Goal: Transaction & Acquisition: Purchase product/service

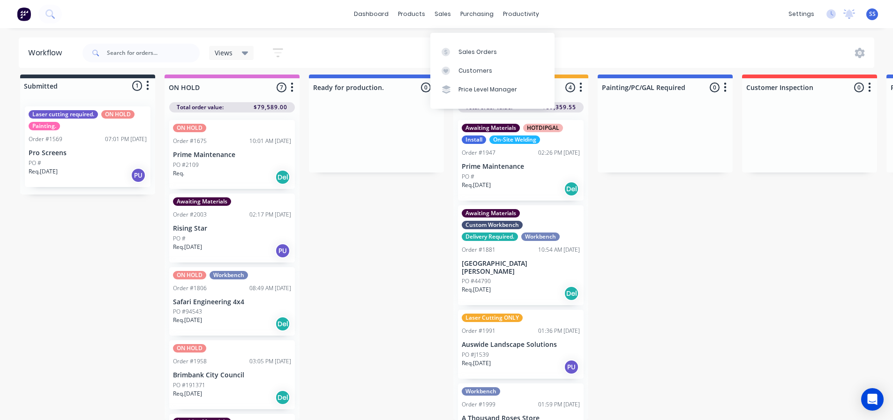
scroll to position [23, 0]
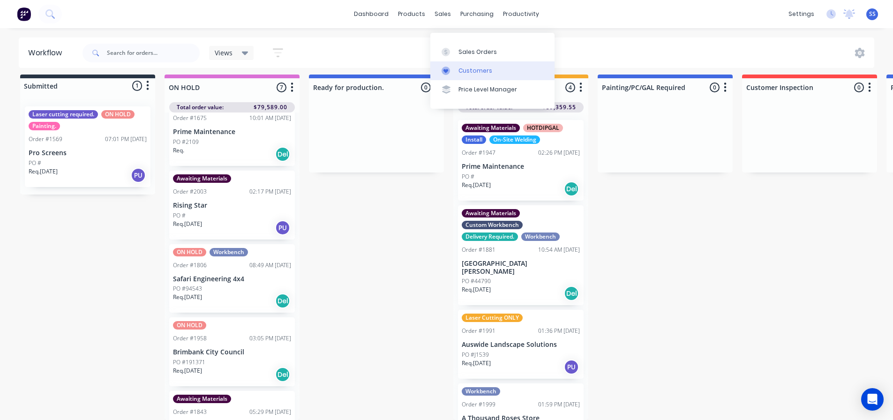
click at [486, 61] on link "Customers" at bounding box center [492, 70] width 124 height 19
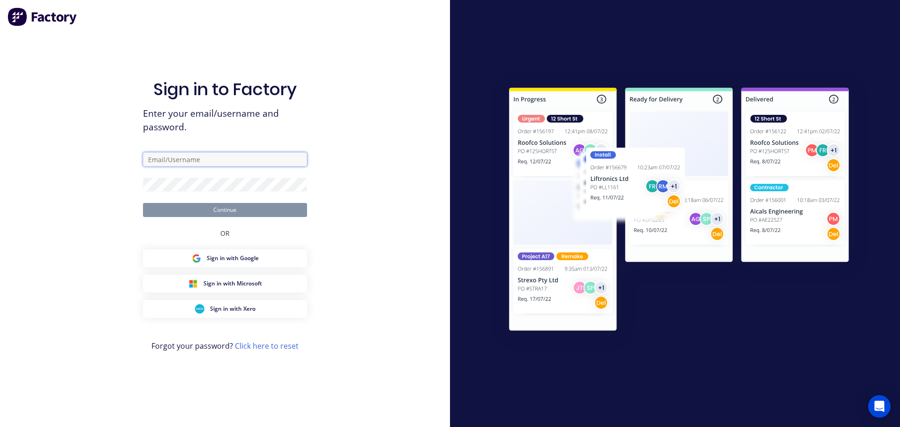
click at [277, 158] on input "text" at bounding box center [225, 159] width 164 height 14
type input "[EMAIL_ADDRESS][DOMAIN_NAME]"
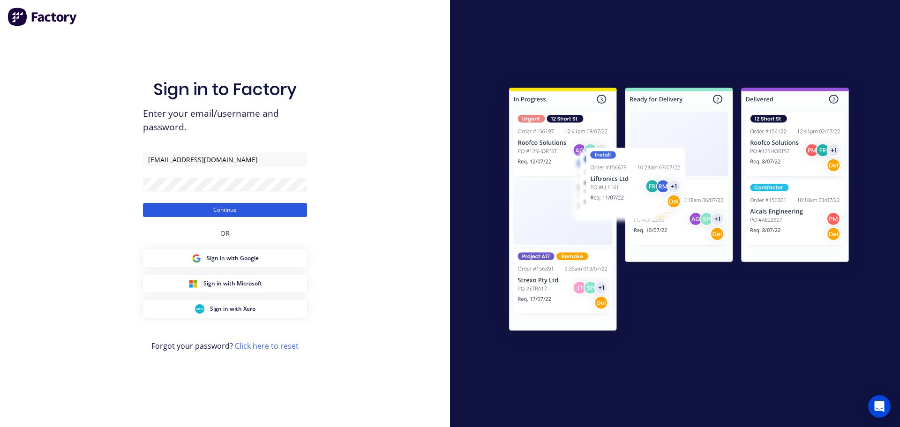
click at [248, 211] on button "Continue" at bounding box center [225, 210] width 164 height 14
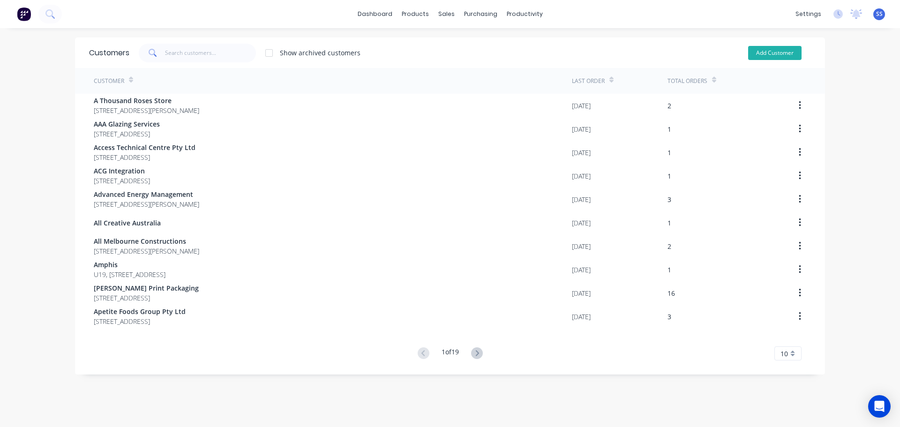
click at [757, 55] on button "Add Customer" at bounding box center [774, 53] width 53 height 14
select select "AU"
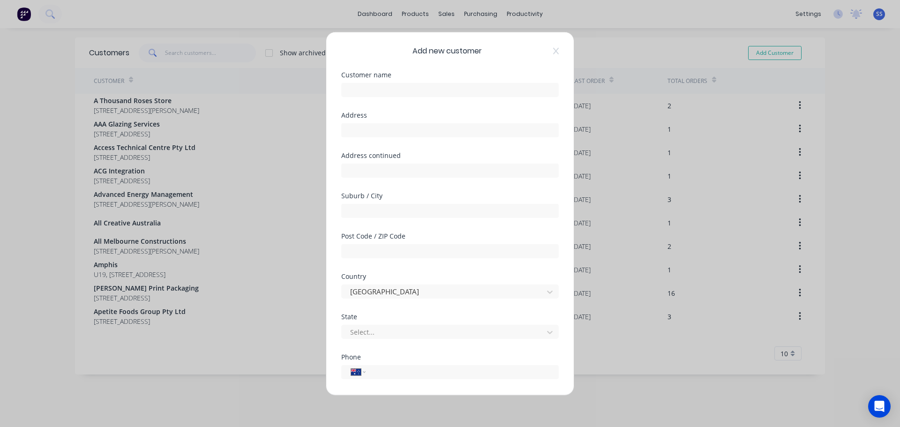
click at [451, 80] on div at bounding box center [449, 88] width 217 height 16
click at [449, 82] on div at bounding box center [449, 88] width 217 height 16
click at [450, 86] on input "text" at bounding box center [449, 89] width 217 height 14
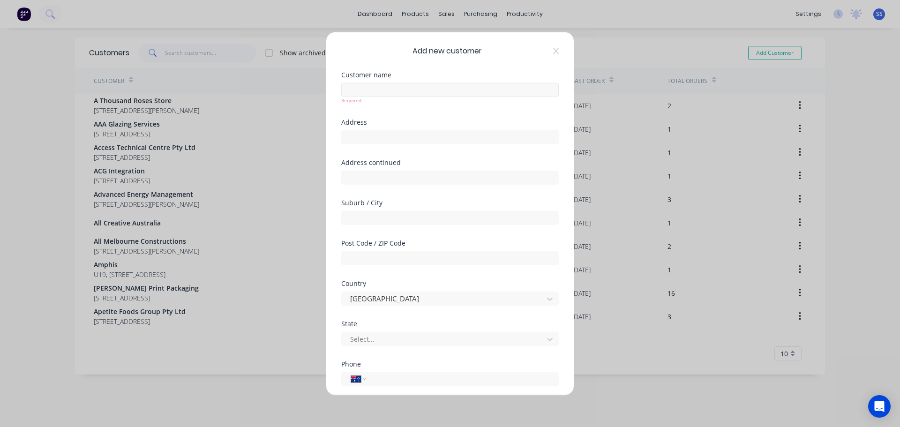
drag, startPoint x: 350, startPoint y: 101, endPoint x: 354, endPoint y: 95, distance: 6.8
click at [351, 100] on div "Required" at bounding box center [449, 100] width 217 height 7
click at [356, 88] on input "text" at bounding box center [449, 89] width 217 height 14
type input "[PERSON_NAME] Conveyors"
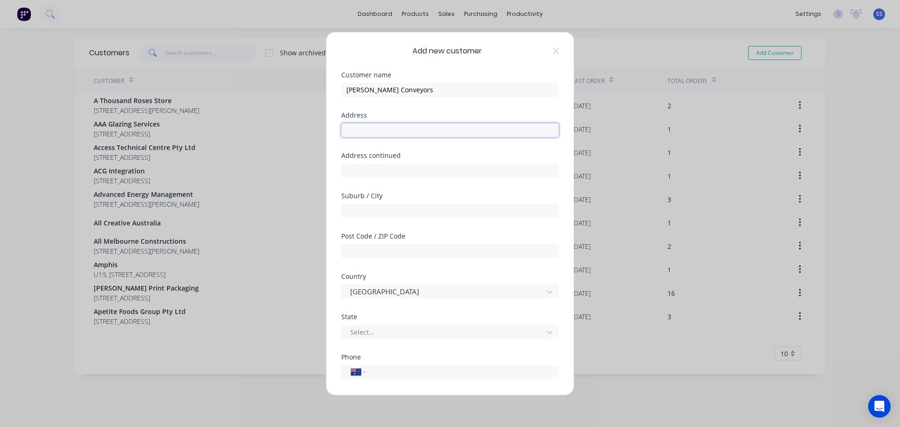
drag, startPoint x: 428, startPoint y: 123, endPoint x: 428, endPoint y: 127, distance: 4.7
click at [428, 123] on input "text" at bounding box center [449, 130] width 217 height 14
paste input "[STREET_ADDRESS],"
type input "[STREET_ADDRESS]"
click at [381, 213] on input "text" at bounding box center [449, 210] width 217 height 14
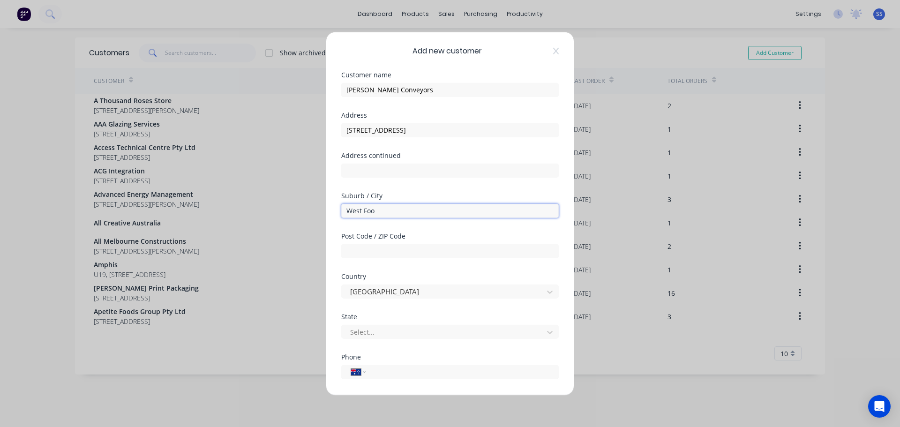
click at [401, 217] on input "West Foo" at bounding box center [449, 210] width 217 height 14
type input "West Footscray"
type input "3012"
click at [374, 329] on div at bounding box center [443, 332] width 189 height 12
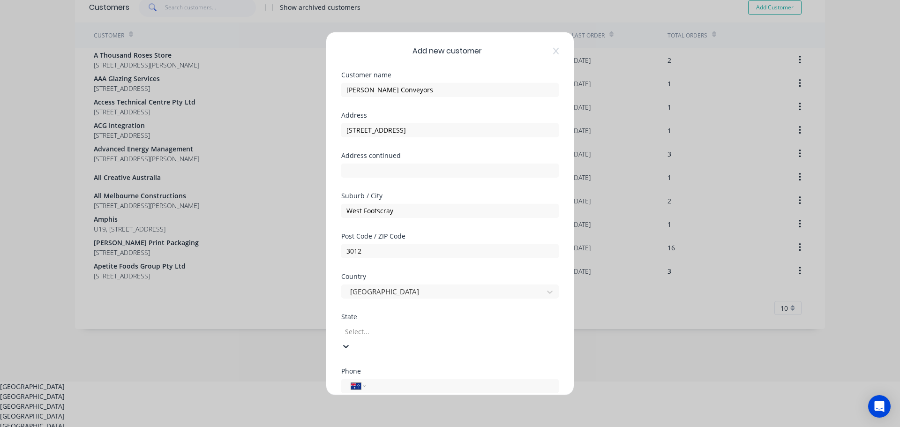
type input "v"
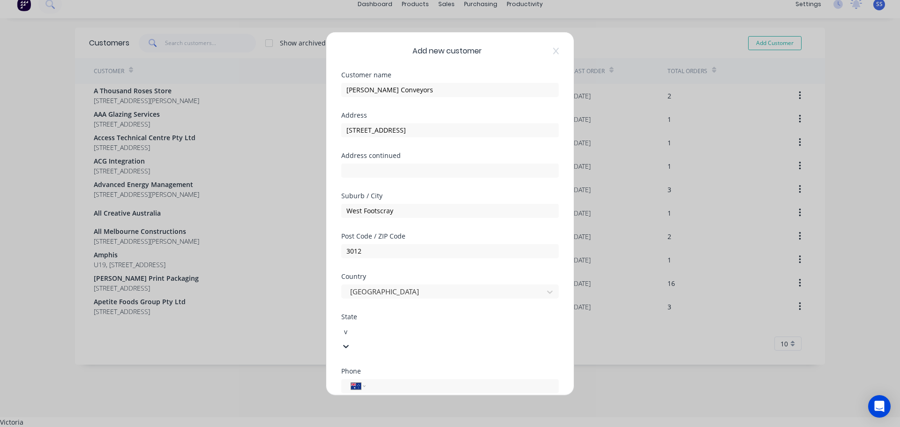
scroll to position [0, 0]
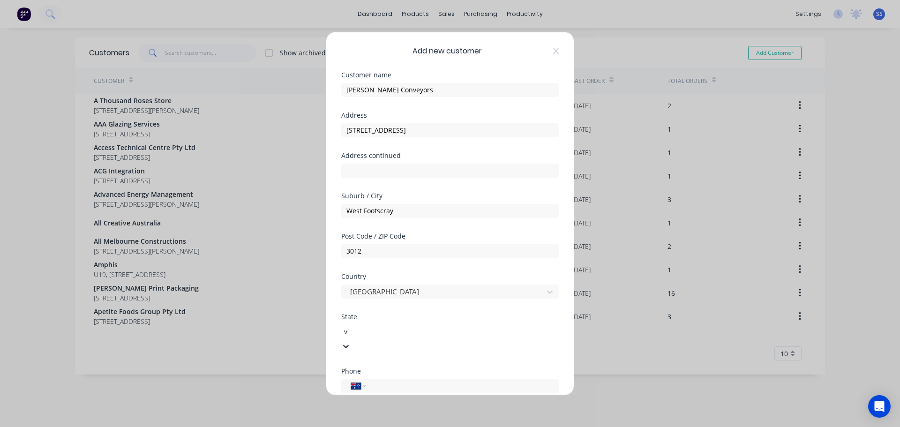
click at [374, 419] on div "Victoria" at bounding box center [450, 432] width 900 height 10
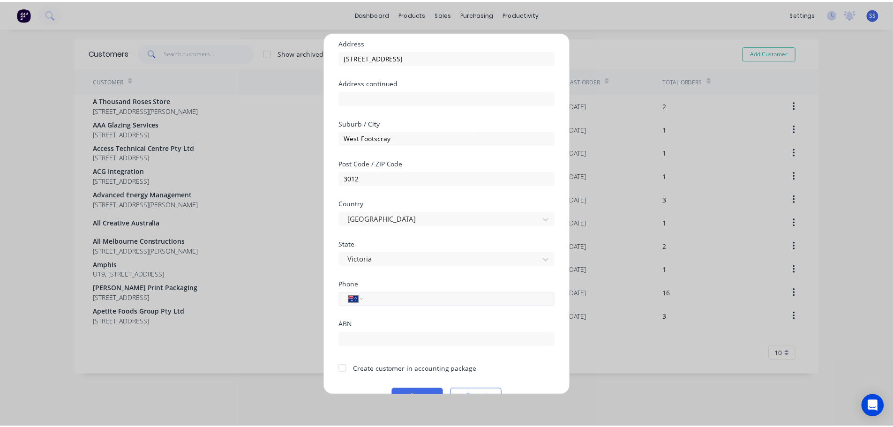
scroll to position [94, 0]
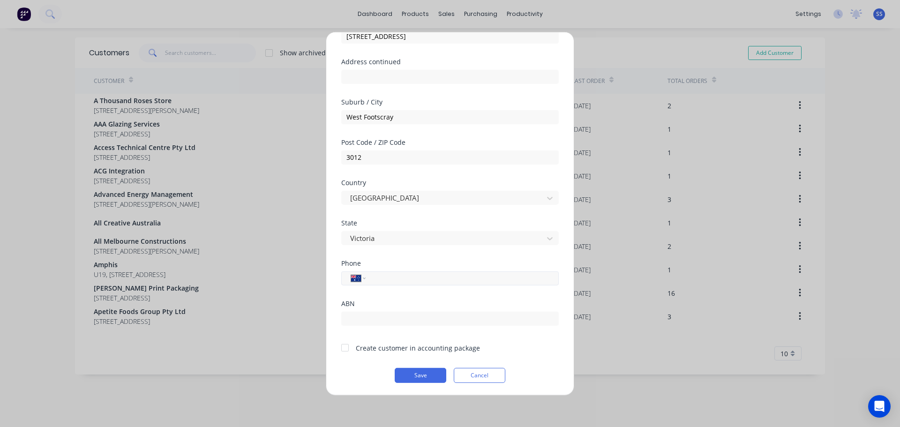
click at [389, 280] on input "tel" at bounding box center [460, 278] width 177 height 11
type input "[PHONE_NUMBER]"
click at [344, 350] on div at bounding box center [345, 347] width 19 height 19
click at [412, 374] on button "Save" at bounding box center [421, 374] width 52 height 15
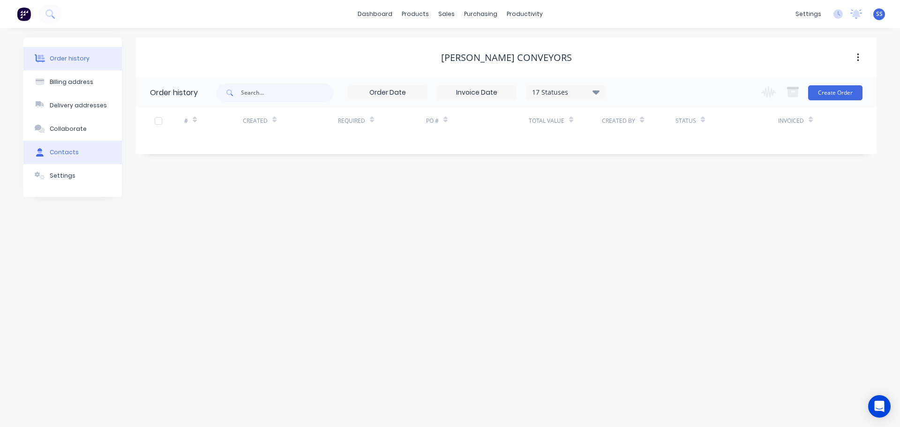
click at [84, 153] on button "Contacts" at bounding box center [72, 152] width 98 height 23
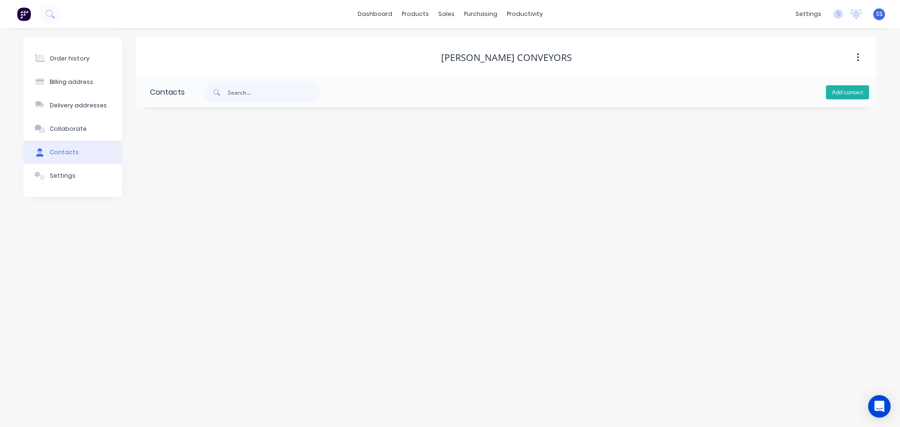
click at [845, 96] on button "Add contact" at bounding box center [847, 92] width 43 height 14
select select "AU"
click at [190, 157] on input "text" at bounding box center [226, 161] width 153 height 14
paste input "[PERSON_NAME]"
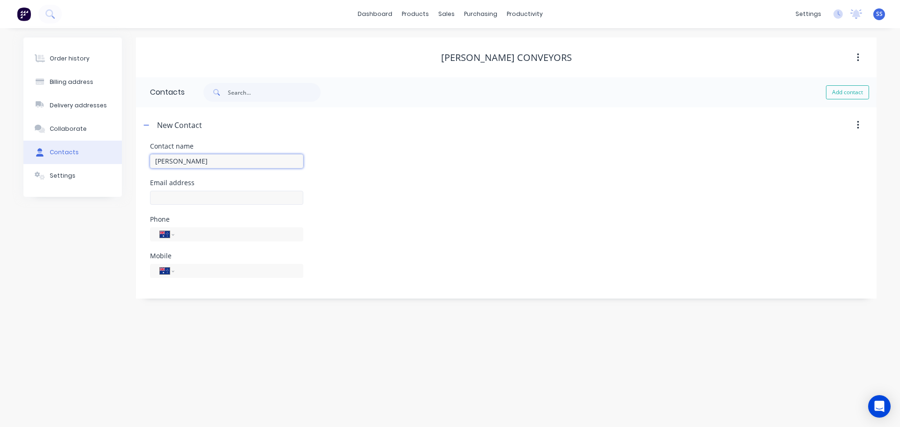
type input "[PERSON_NAME]"
click at [168, 194] on input "text" at bounding box center [226, 198] width 153 height 14
select select "AU"
click at [176, 189] on div at bounding box center [226, 202] width 153 height 28
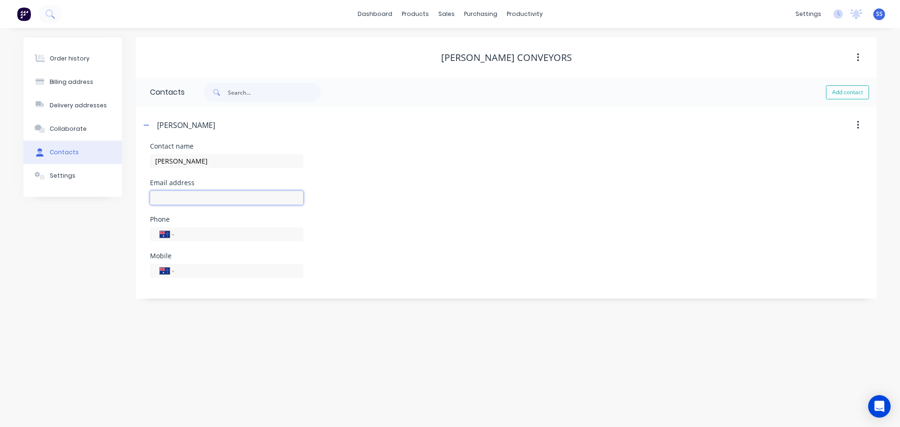
click at [176, 192] on input "text" at bounding box center [226, 198] width 153 height 14
paste input "[PERSON_NAME][EMAIL_ADDRESS][PERSON_NAME][PERSON_NAME][DOMAIN_NAME]"
type input "[PERSON_NAME][EMAIL_ADDRESS][PERSON_NAME][PERSON_NAME][DOMAIN_NAME]"
click at [202, 264] on div "International [GEOGRAPHIC_DATA] [GEOGRAPHIC_DATA] [GEOGRAPHIC_DATA] [GEOGRAPHIC…" at bounding box center [226, 271] width 153 height 14
click at [202, 268] on input "tel" at bounding box center [237, 270] width 112 height 11
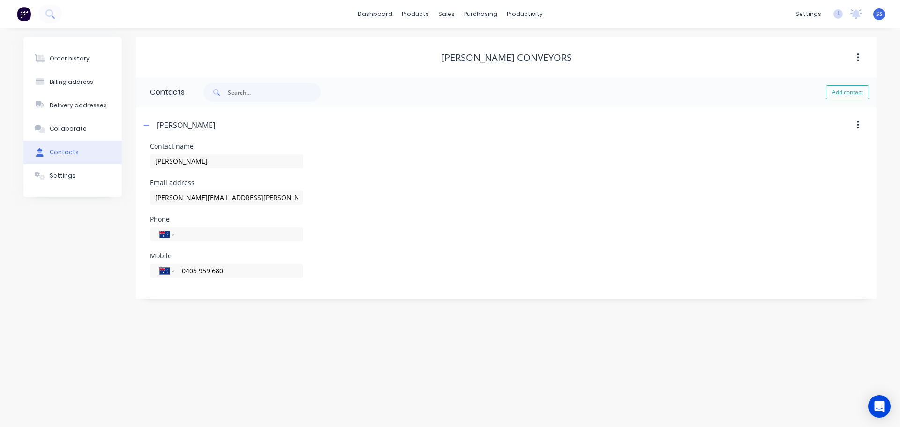
type input "0405 959 680"
click at [199, 308] on div "Order history Billing address Delivery addresses Collaborate Contacts Settings …" at bounding box center [450, 227] width 900 height 399
click at [66, 61] on div "Order history" at bounding box center [70, 58] width 40 height 8
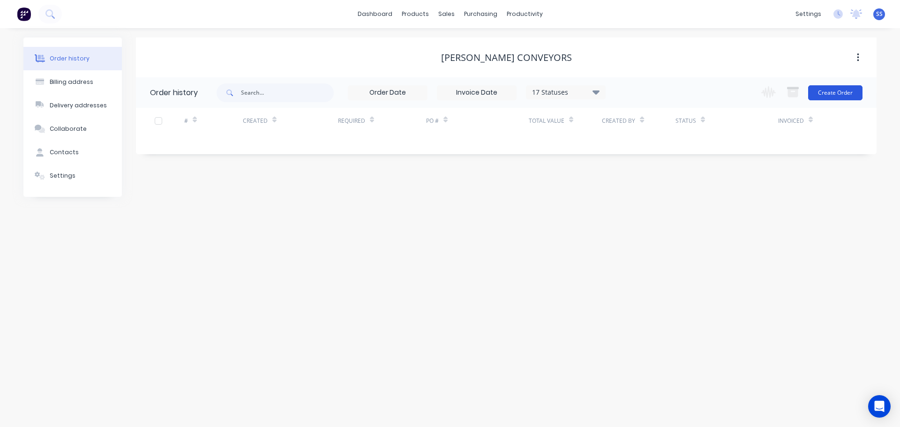
click at [849, 91] on button "Create Order" at bounding box center [835, 92] width 54 height 15
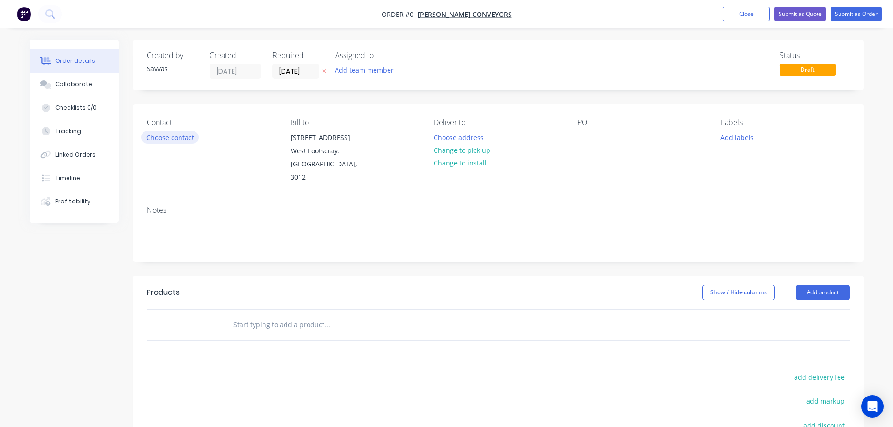
click at [184, 139] on button "Choose contact" at bounding box center [170, 137] width 58 height 13
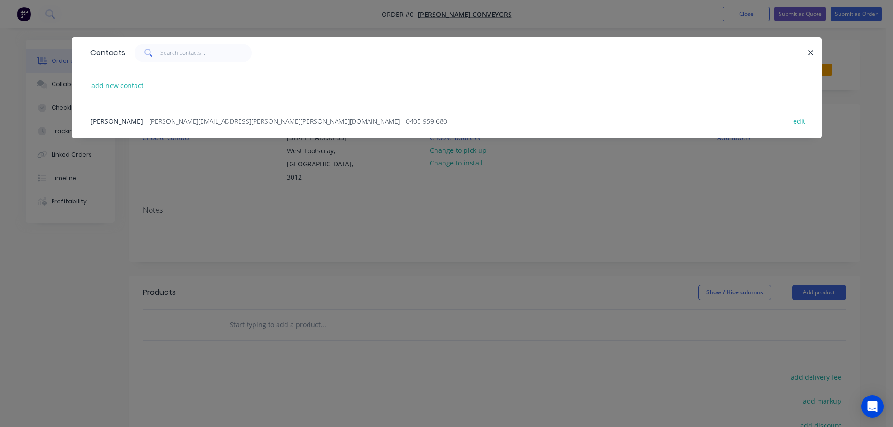
click at [180, 128] on div "[PERSON_NAME] - [PERSON_NAME][EMAIL_ADDRESS][PERSON_NAME][PERSON_NAME][DOMAIN_N…" at bounding box center [447, 120] width 722 height 35
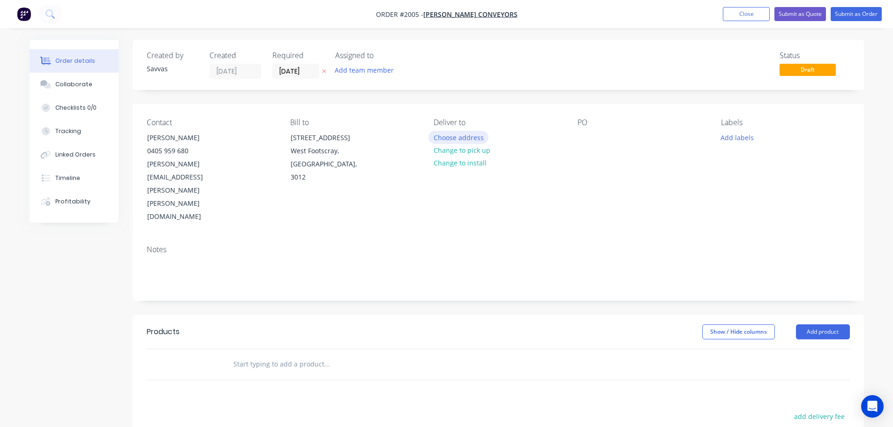
click at [470, 136] on button "Choose address" at bounding box center [458, 137] width 60 height 13
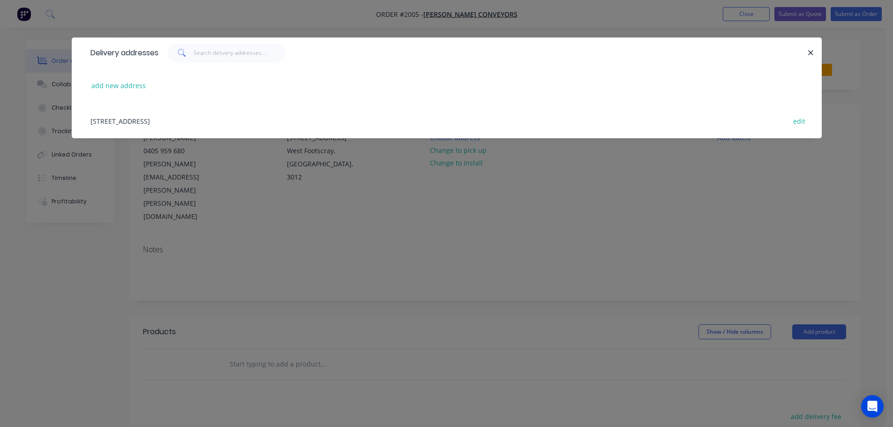
click at [360, 118] on div "[STREET_ADDRESS] edit" at bounding box center [447, 120] width 722 height 35
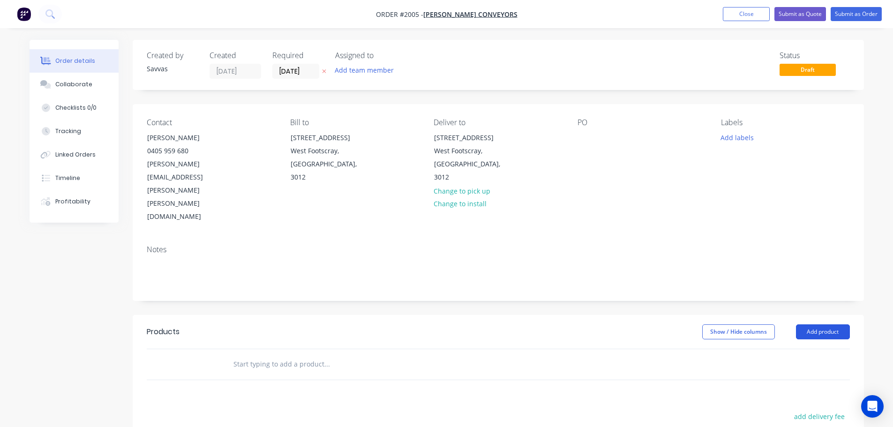
click at [835, 324] on button "Add product" at bounding box center [823, 331] width 54 height 15
click at [800, 365] on button "Basic product" at bounding box center [805, 374] width 89 height 19
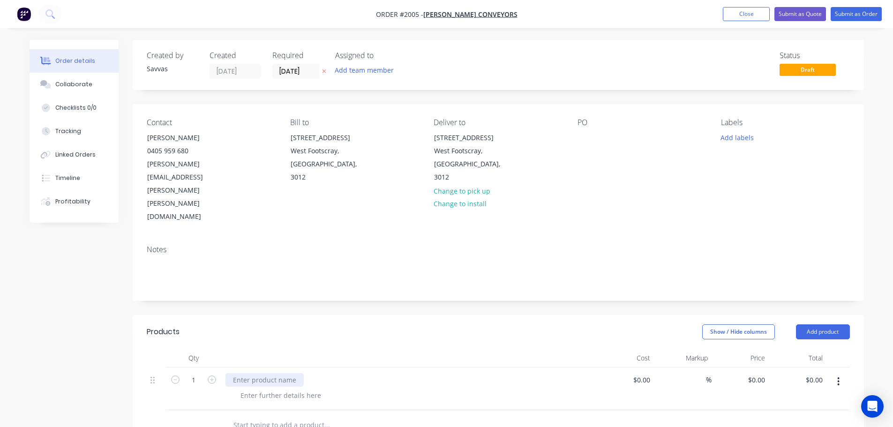
click at [270, 373] on div at bounding box center [264, 380] width 78 height 14
click at [266, 367] on div "Custom Mobile Workbench." at bounding box center [409, 388] width 375 height 43
click at [266, 389] on div at bounding box center [281, 396] width 96 height 14
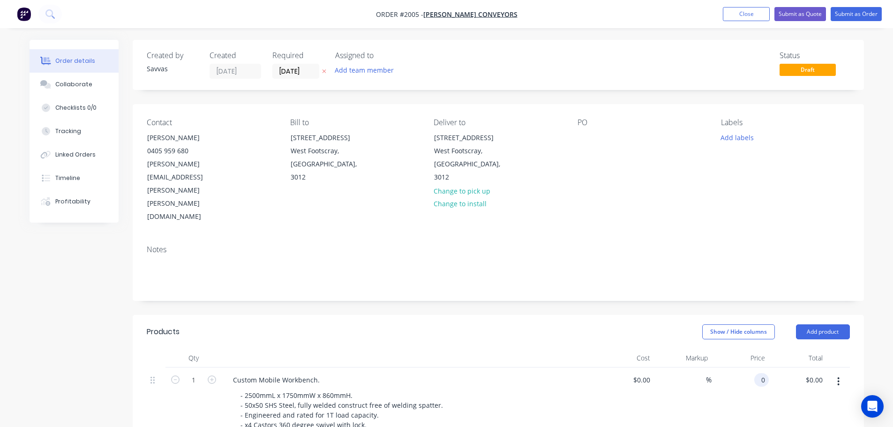
click at [757, 373] on div "0 0" at bounding box center [761, 380] width 15 height 14
type input "$2,994.00"
drag, startPoint x: 444, startPoint y: 302, endPoint x: 221, endPoint y: 296, distance: 222.7
click at [442, 349] on div at bounding box center [409, 358] width 375 height 19
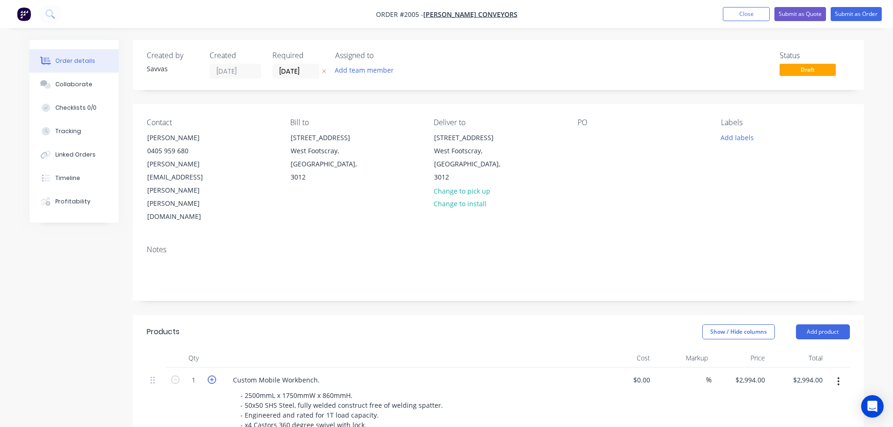
click at [212, 375] on icon "button" at bounding box center [212, 379] width 8 height 8
type input "2"
type input "$5,988.00"
click at [212, 375] on icon "button" at bounding box center [212, 379] width 8 height 8
type input "3"
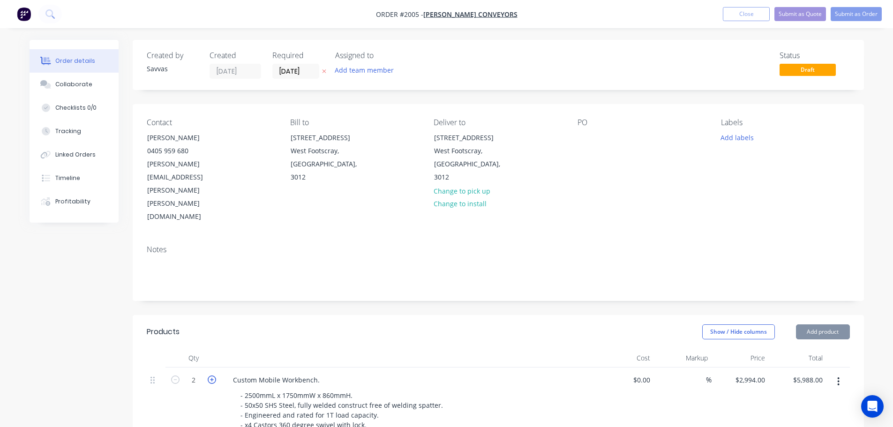
type input "$8,982.00"
click at [258, 315] on header "Products Show / Hide columns Add product" at bounding box center [498, 332] width 731 height 34
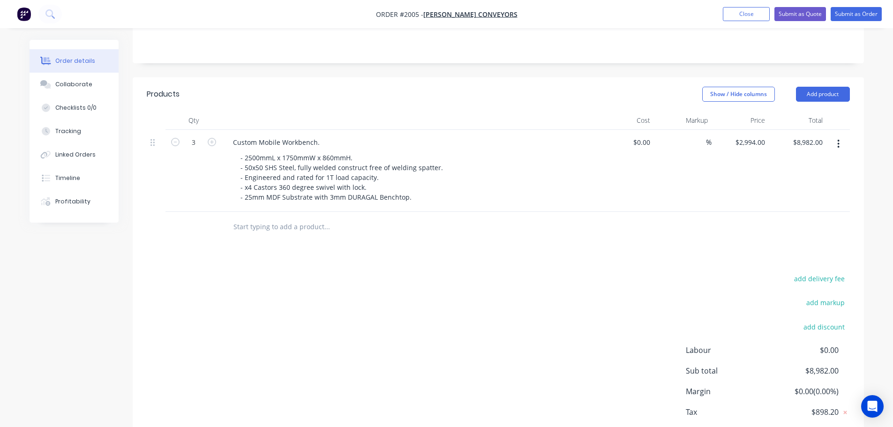
scroll to position [239, 0]
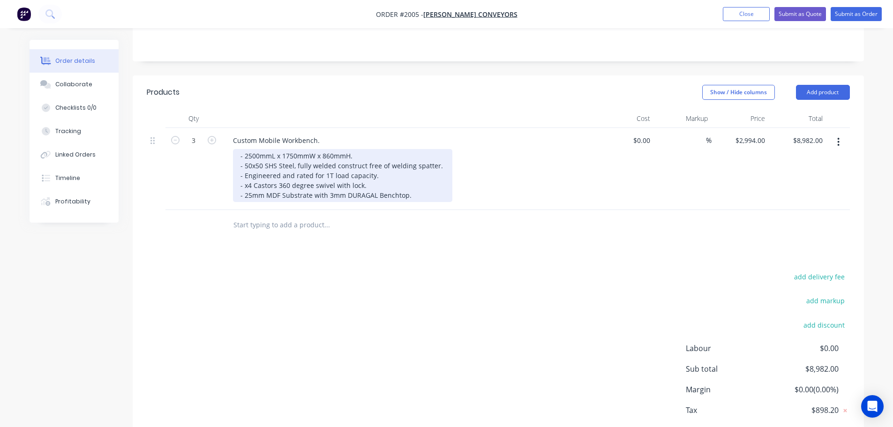
click at [410, 149] on div "- 2500mmL x 1750mmW x 860mmH. - 50x50 SHS Steel, fully welded construct free of…" at bounding box center [342, 175] width 219 height 53
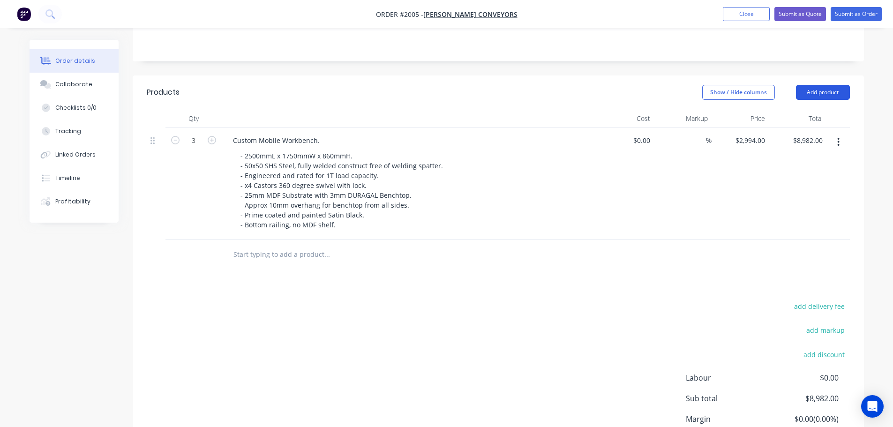
click at [849, 85] on button "Add product" at bounding box center [823, 92] width 54 height 15
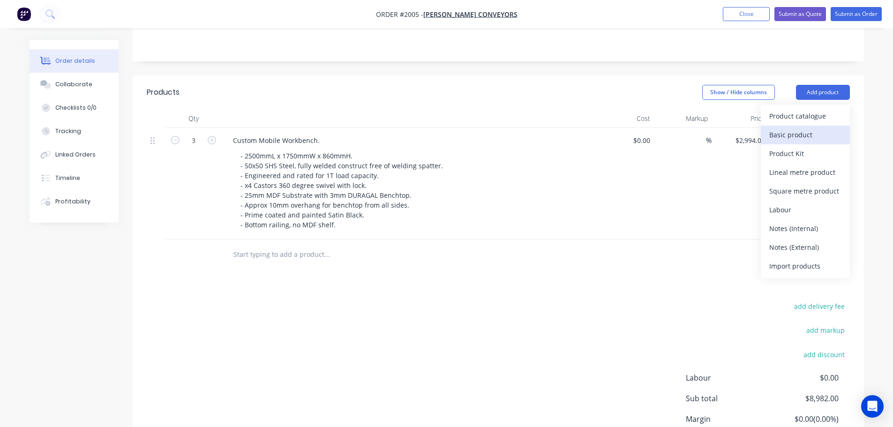
click at [820, 126] on button "Basic product" at bounding box center [805, 135] width 89 height 19
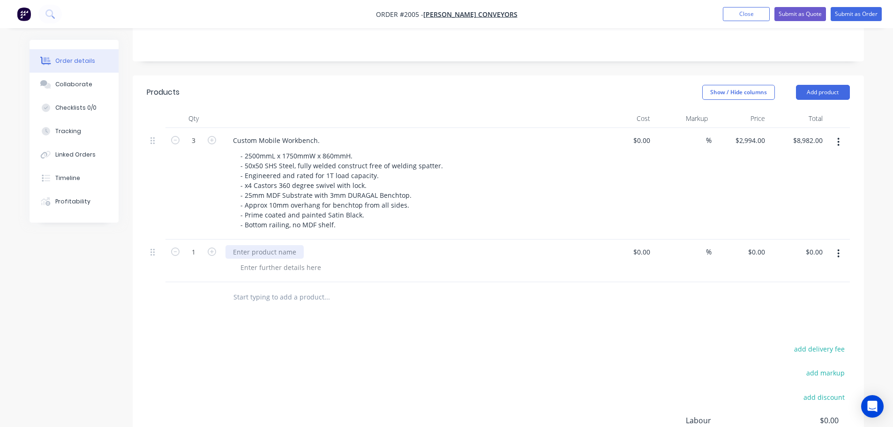
click at [265, 245] on div at bounding box center [264, 252] width 78 height 14
click at [272, 261] on div at bounding box center [281, 268] width 96 height 14
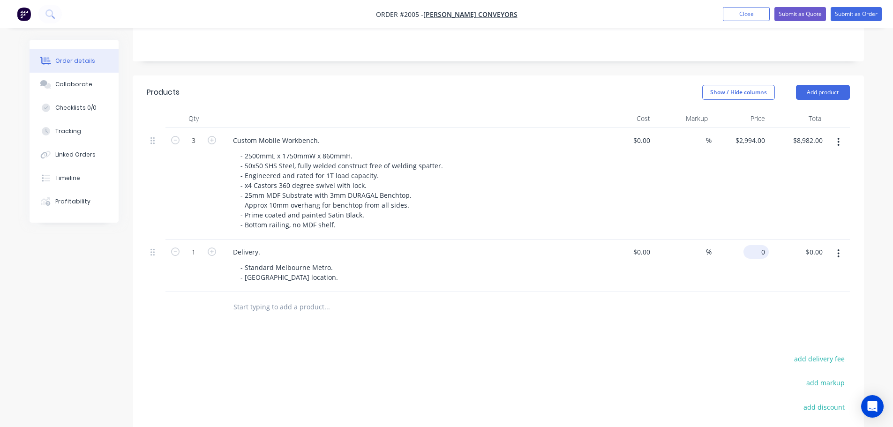
click at [761, 245] on input "0" at bounding box center [758, 252] width 22 height 14
type input "$150.00"
click at [597, 292] on div at bounding box center [498, 307] width 703 height 30
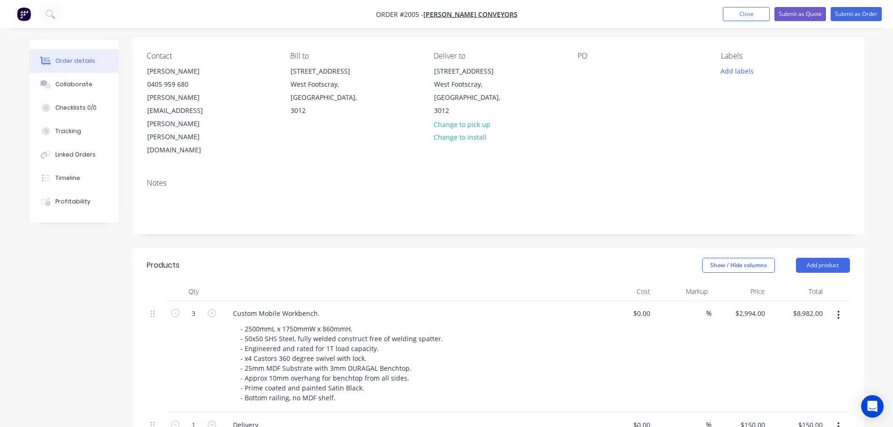
scroll to position [40, 0]
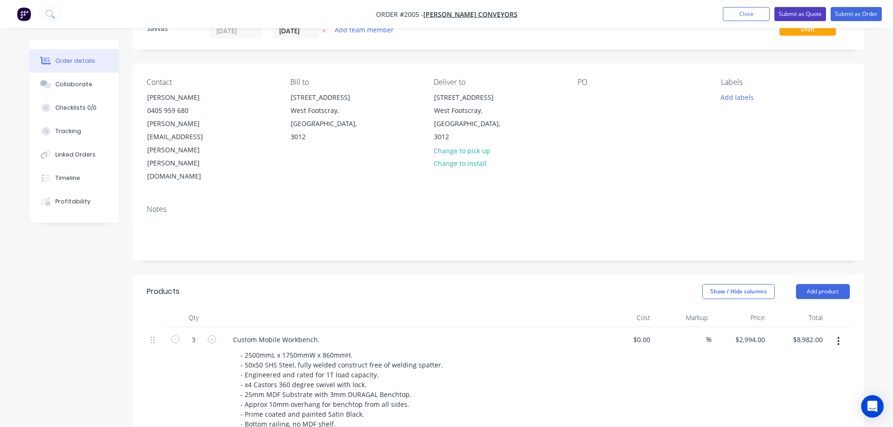
click at [791, 19] on button "Submit as Quote" at bounding box center [800, 14] width 52 height 14
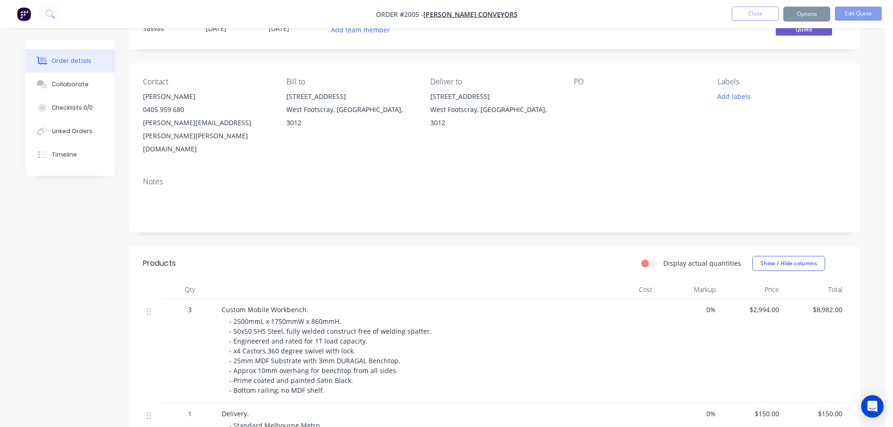
scroll to position [0, 0]
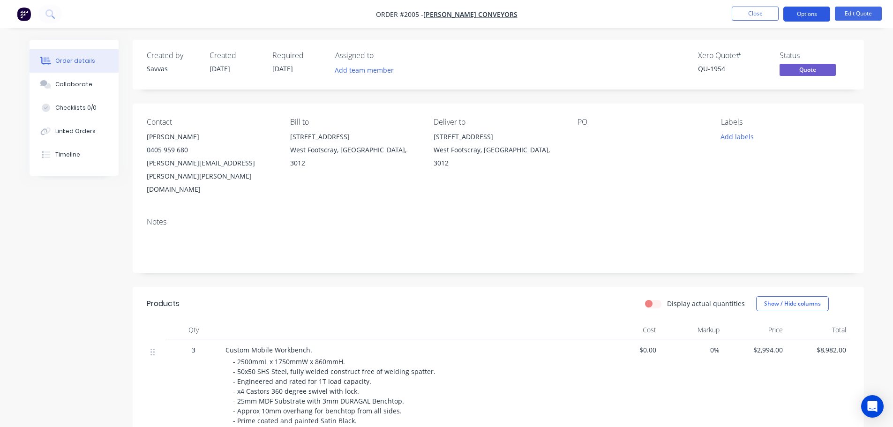
click at [785, 19] on button "Options" at bounding box center [806, 14] width 47 height 15
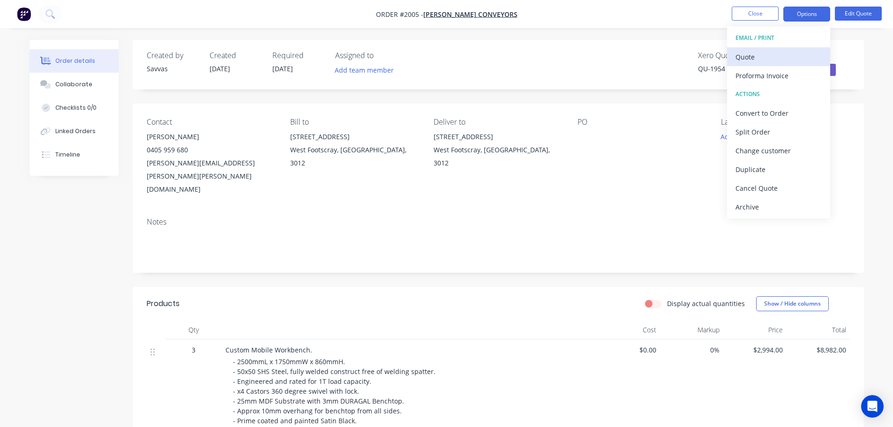
click at [763, 55] on div "Quote" at bounding box center [778, 57] width 86 height 14
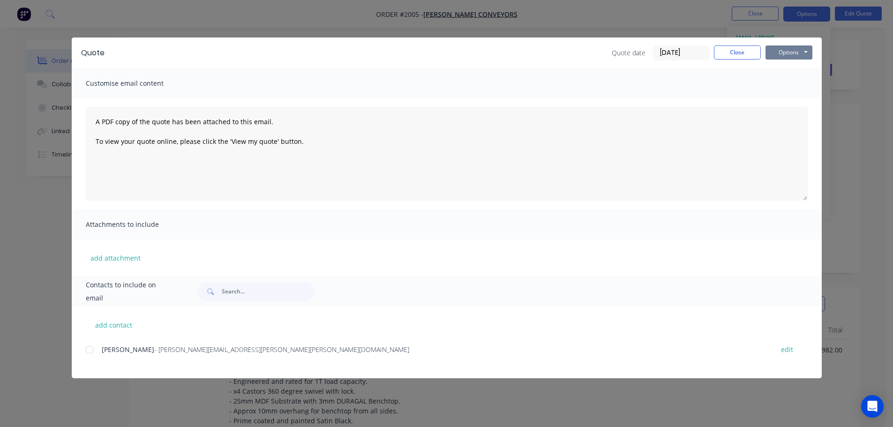
click at [786, 55] on button "Options" at bounding box center [788, 52] width 47 height 14
click at [785, 80] on button "Print" at bounding box center [795, 84] width 60 height 15
click at [751, 56] on button "Close" at bounding box center [737, 52] width 47 height 14
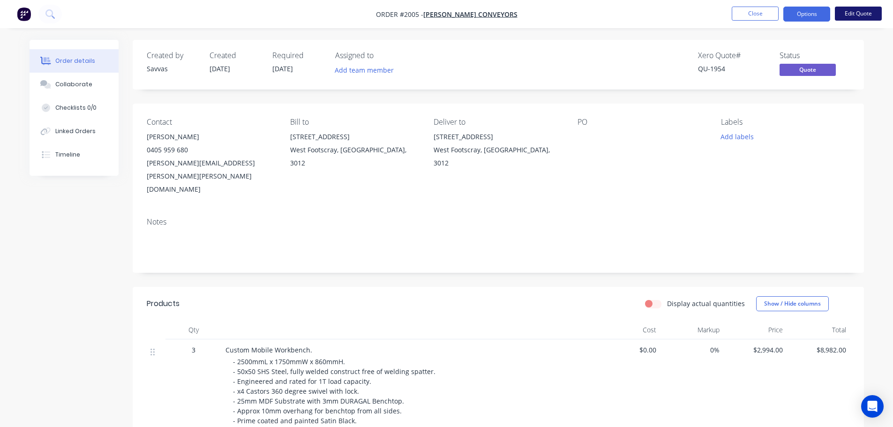
click at [858, 7] on button "Edit Quote" at bounding box center [858, 14] width 47 height 14
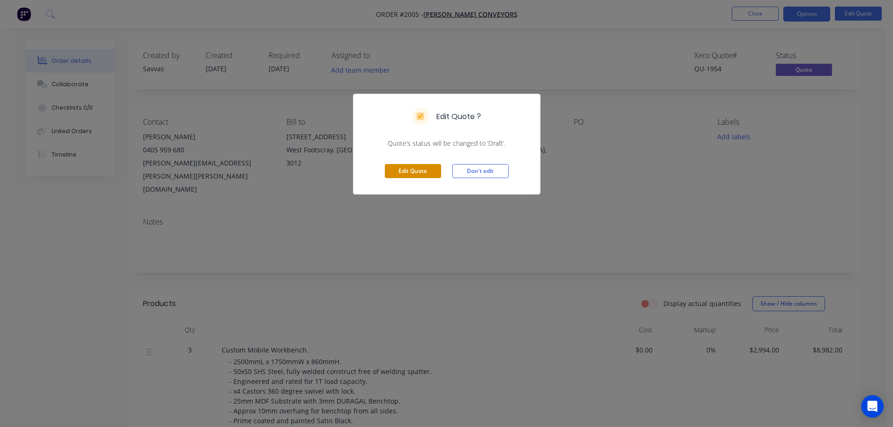
click at [427, 174] on button "Edit Quote" at bounding box center [413, 171] width 56 height 14
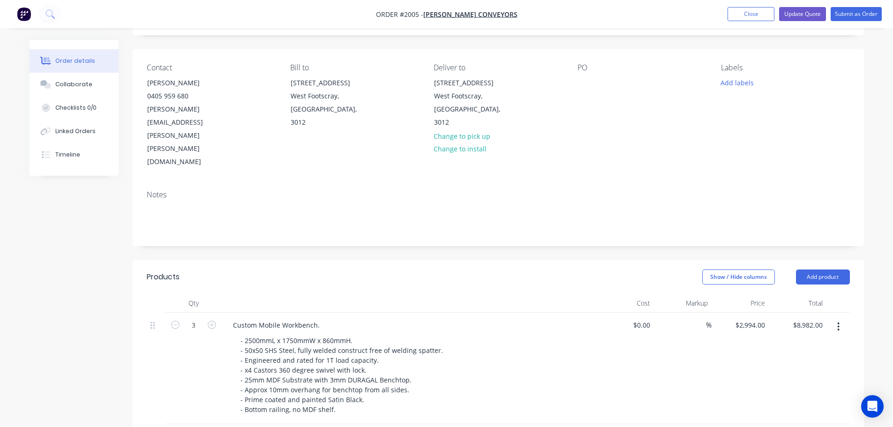
scroll to position [94, 0]
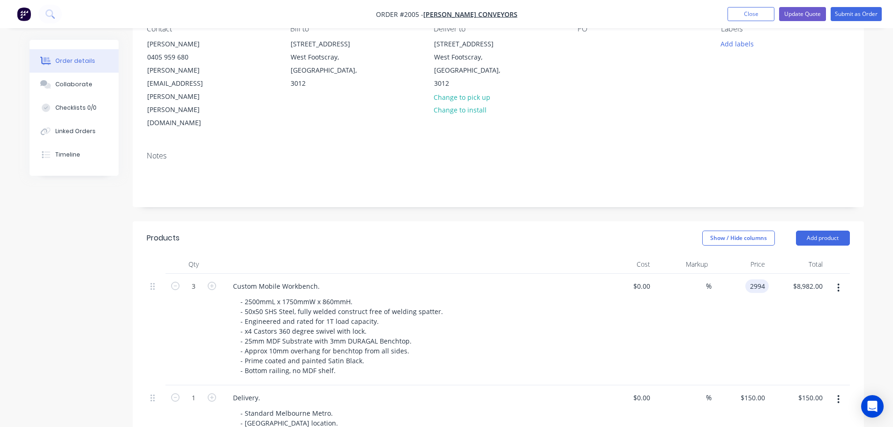
click at [748, 279] on div "2994 2994" at bounding box center [756, 286] width 23 height 14
type input "$2,564.00"
type input "$7,692.00"
click at [583, 231] on div "Show / Hide columns Add product" at bounding box center [573, 238] width 554 height 15
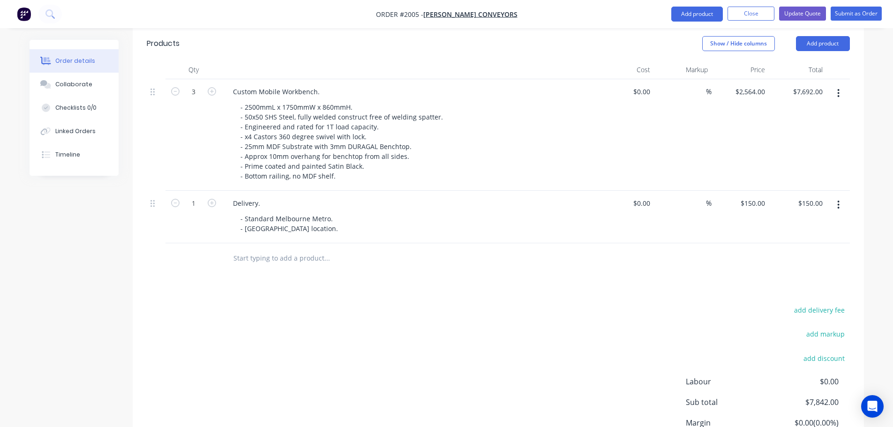
scroll to position [322, 0]
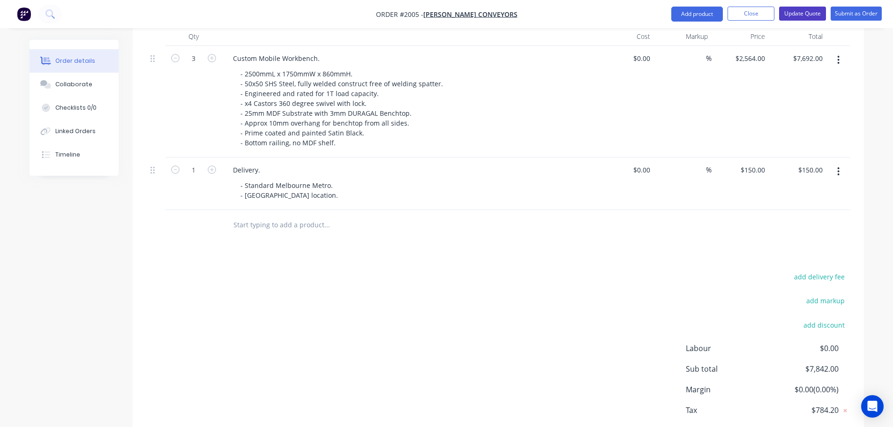
click at [823, 18] on button "Update Quote" at bounding box center [802, 14] width 47 height 14
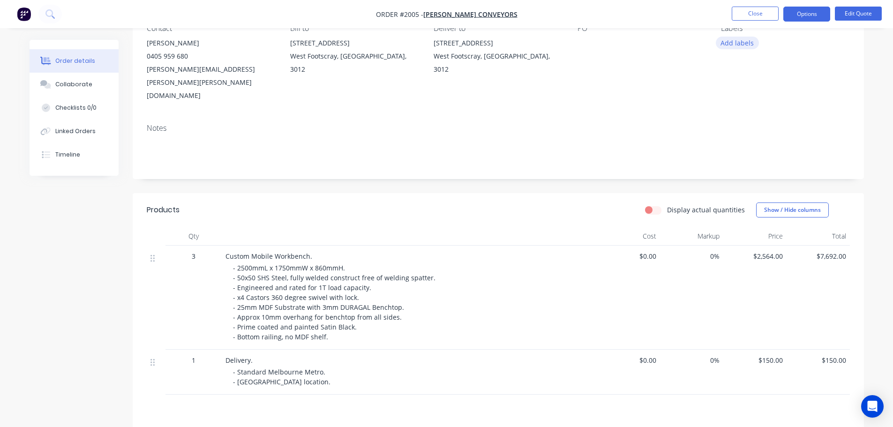
scroll to position [0, 0]
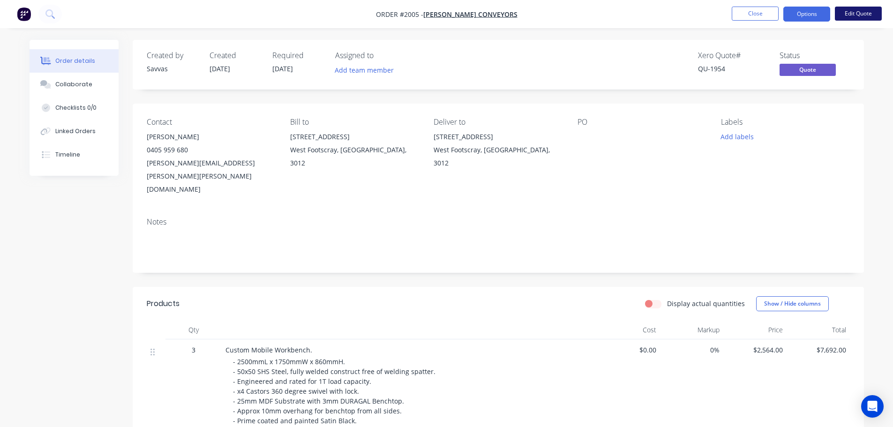
click at [853, 17] on button "Edit Quote" at bounding box center [858, 14] width 47 height 14
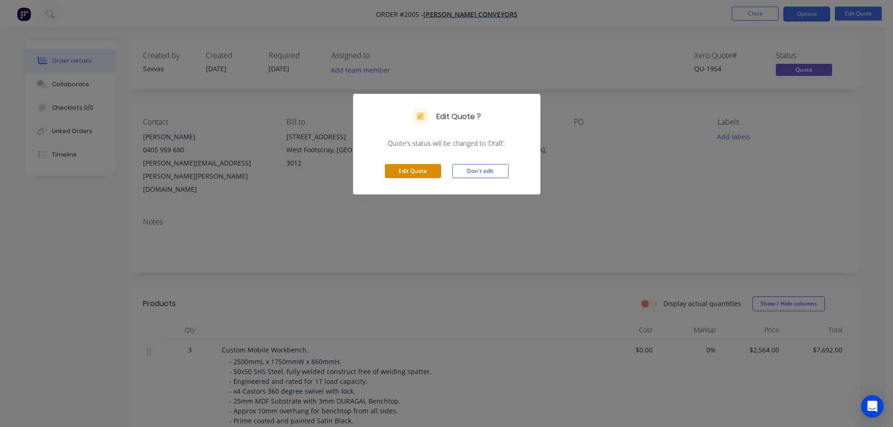
click at [420, 170] on button "Edit Quote" at bounding box center [413, 171] width 56 height 14
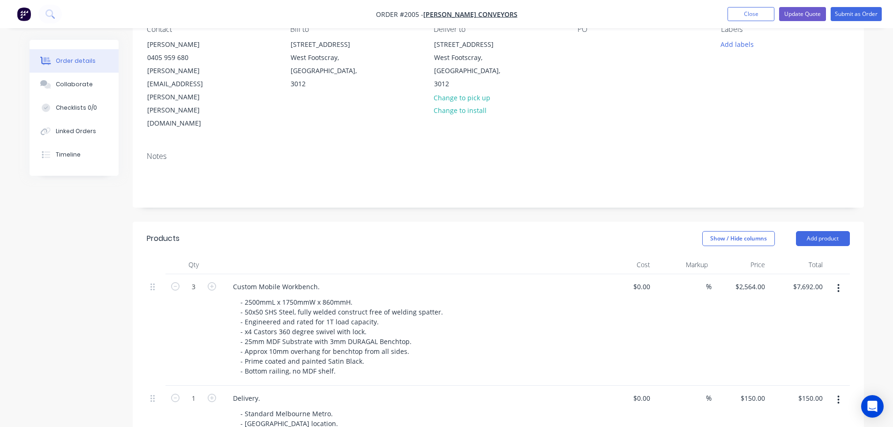
scroll to position [94, 0]
click at [747, 279] on div "2564 $2,564.00" at bounding box center [750, 286] width 38 height 14
click at [758, 279] on input "2564" at bounding box center [759, 286] width 20 height 14
type input "$2,664.00"
type input "$7,992.00"
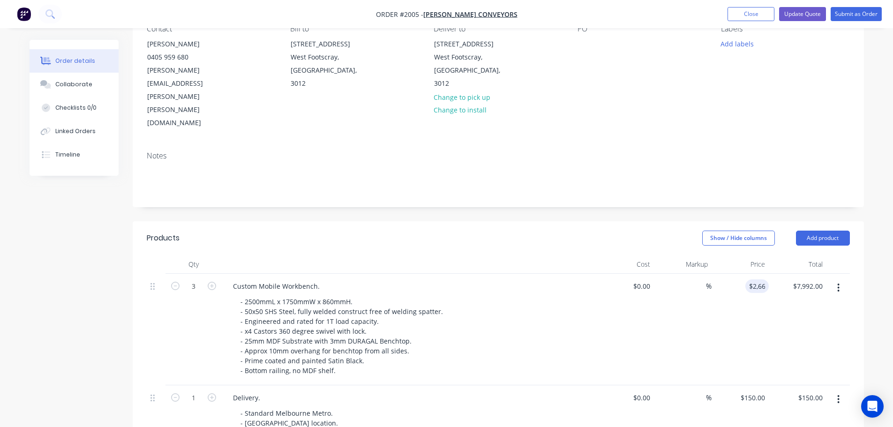
click at [598, 231] on div "Show / Hide columns Add product" at bounding box center [573, 238] width 554 height 15
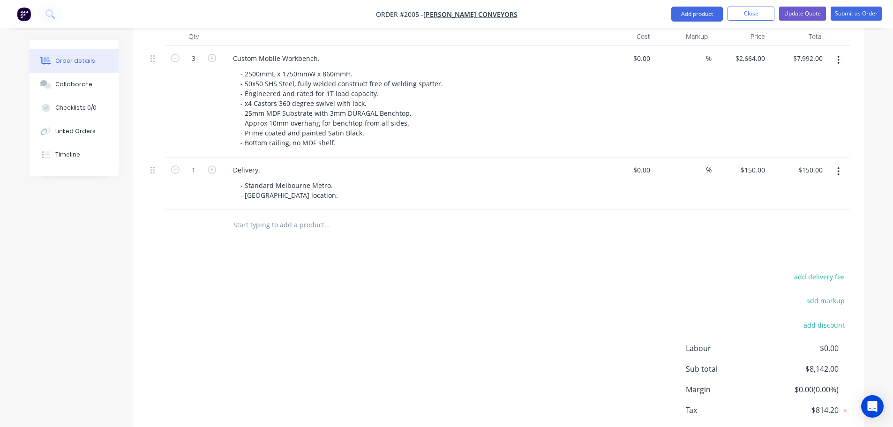
scroll to position [40, 0]
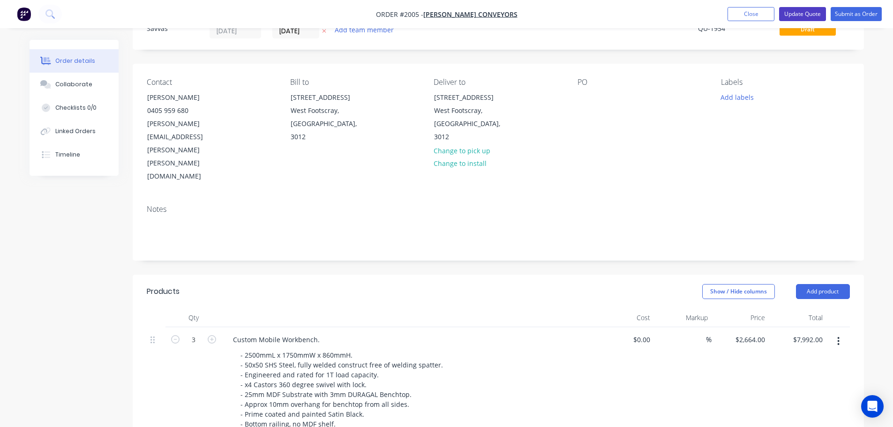
click at [793, 16] on button "Update Quote" at bounding box center [802, 14] width 47 height 14
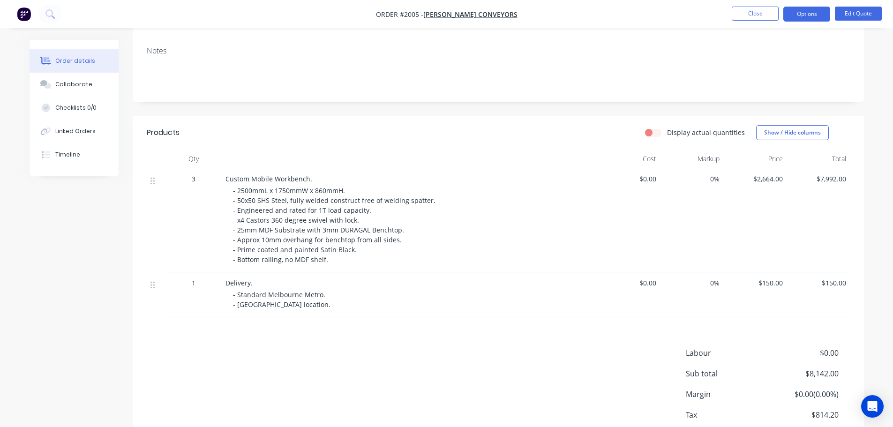
scroll to position [155, 0]
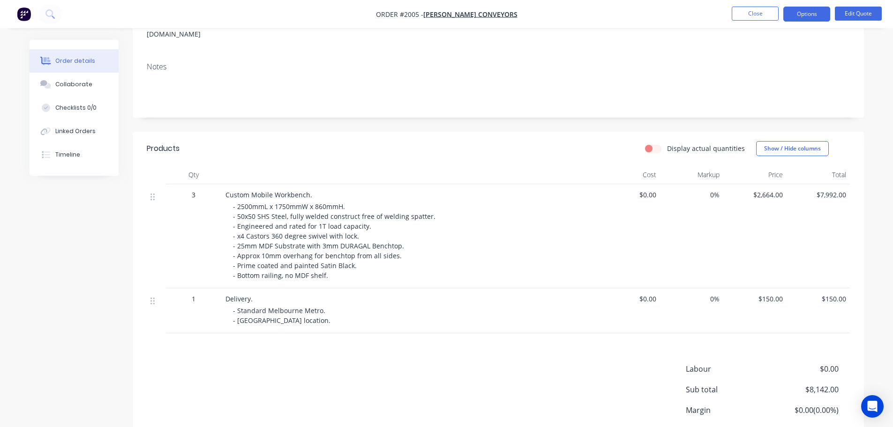
click at [806, 22] on nav "Order #2005 - [PERSON_NAME] Conveyors Close Options Edit Quote" at bounding box center [446, 14] width 893 height 28
click at [811, 12] on button "Options" at bounding box center [806, 14] width 47 height 15
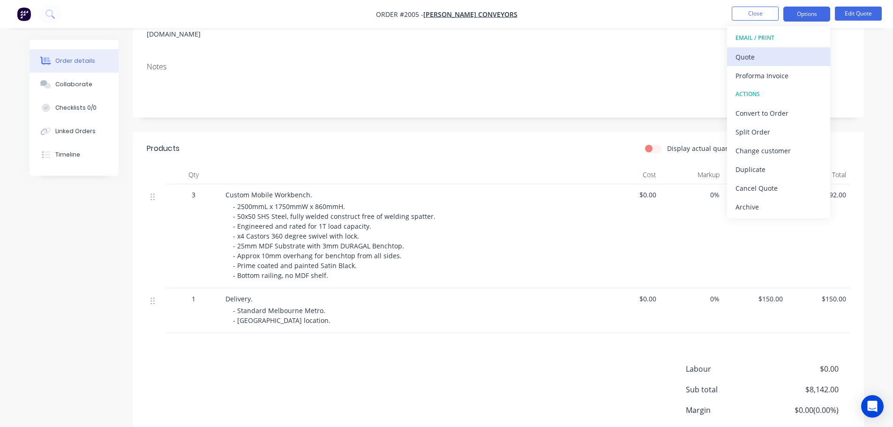
click at [791, 50] on div "Quote" at bounding box center [778, 57] width 86 height 14
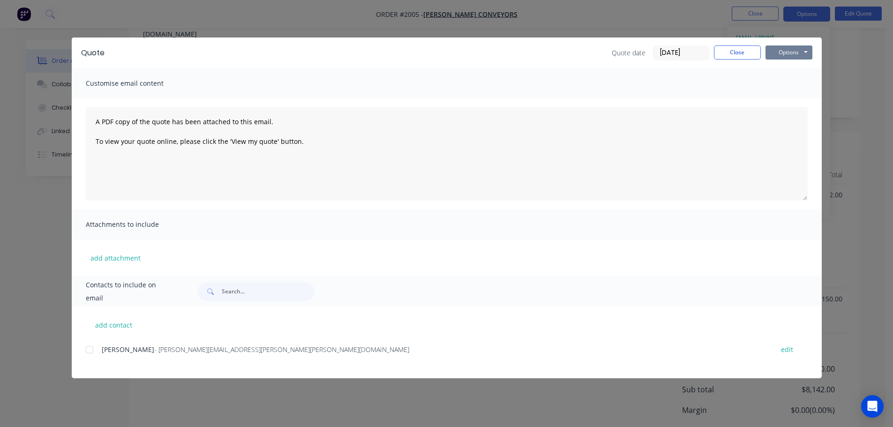
click at [800, 50] on button "Options" at bounding box center [788, 52] width 47 height 14
click at [796, 79] on button "Print" at bounding box center [795, 84] width 60 height 15
click at [739, 55] on button "Close" at bounding box center [737, 52] width 47 height 14
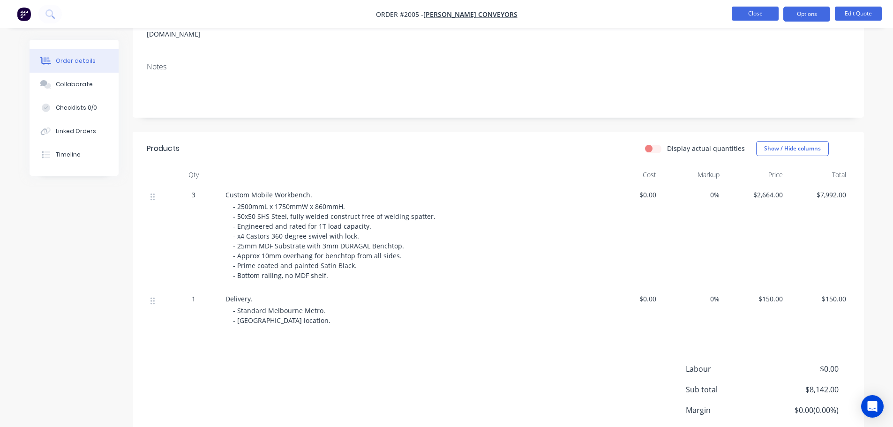
click at [748, 15] on button "Close" at bounding box center [755, 14] width 47 height 14
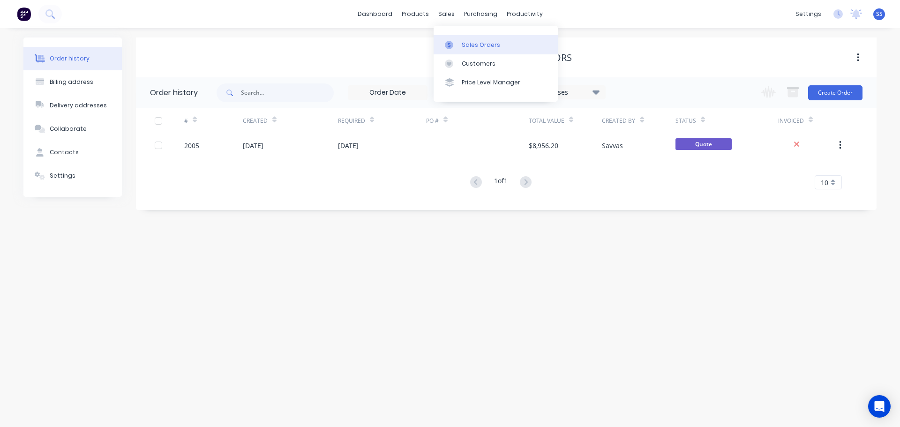
click at [456, 43] on div at bounding box center [452, 45] width 14 height 8
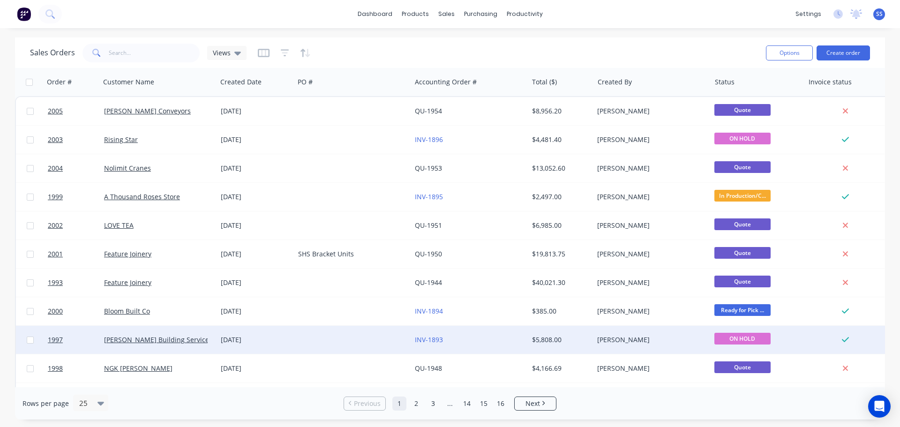
click at [286, 333] on div "[DATE]" at bounding box center [255, 340] width 77 height 28
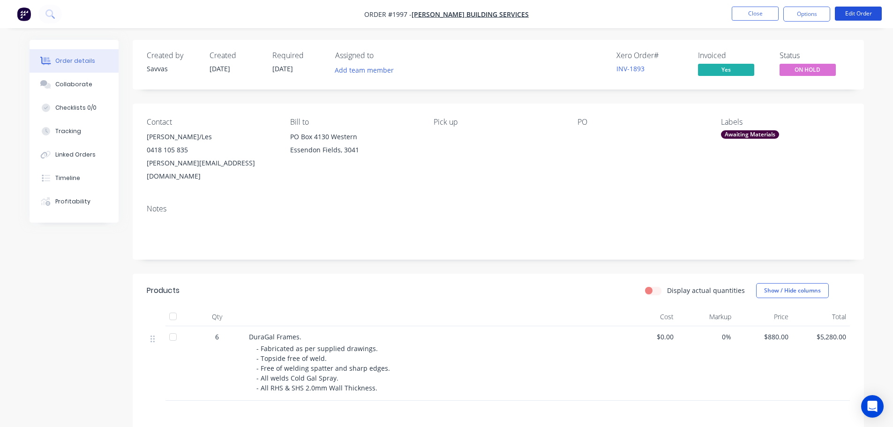
click at [866, 14] on button "Edit Order" at bounding box center [858, 14] width 47 height 14
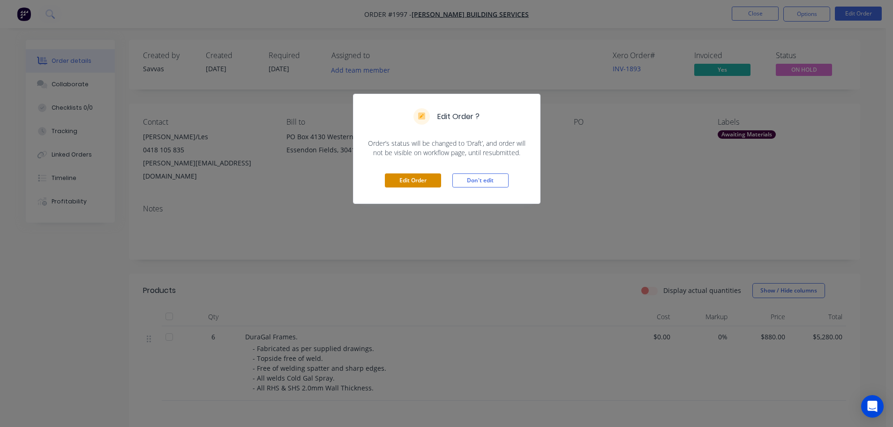
click at [419, 176] on button "Edit Order" at bounding box center [413, 180] width 56 height 14
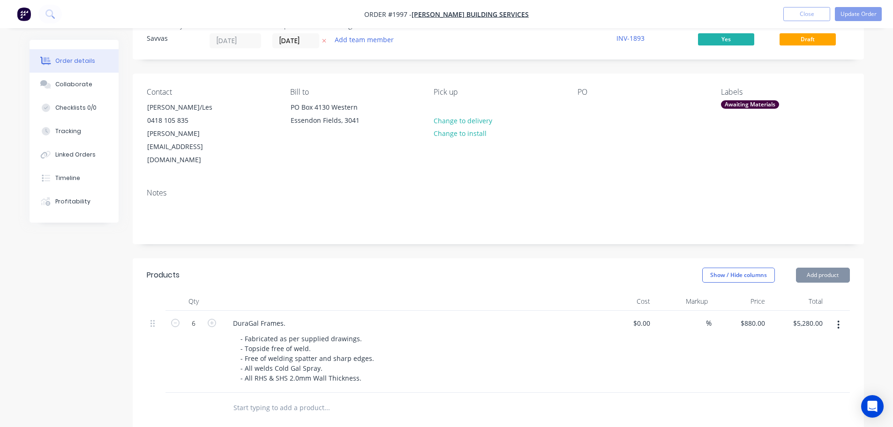
scroll to position [47, 0]
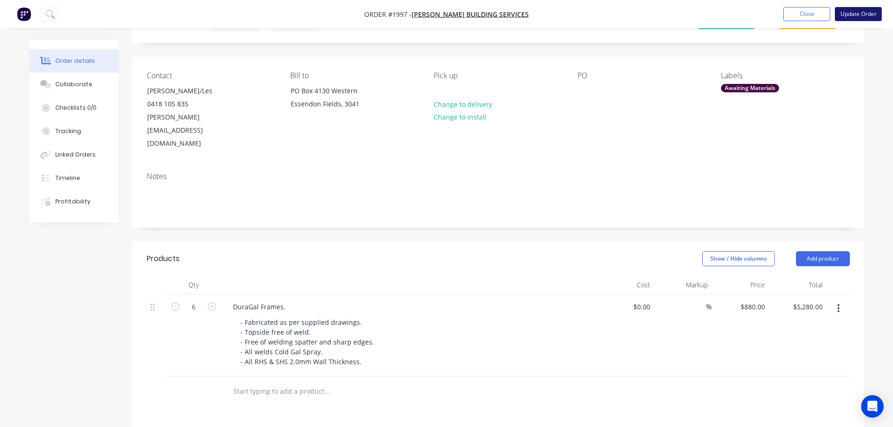
click at [869, 10] on button "Update Order" at bounding box center [858, 14] width 47 height 14
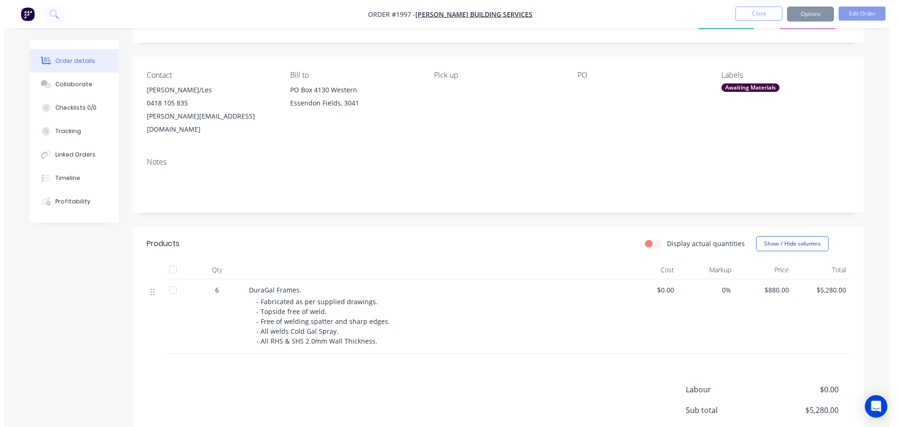
scroll to position [0, 0]
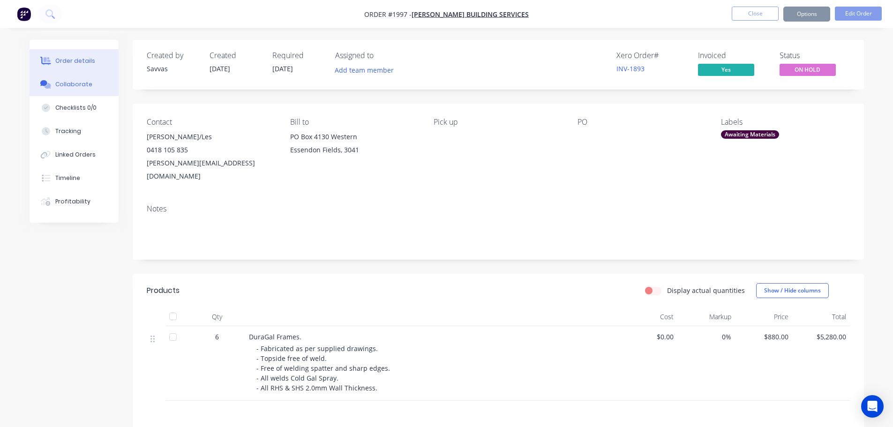
click at [99, 87] on button "Collaborate" at bounding box center [74, 84] width 89 height 23
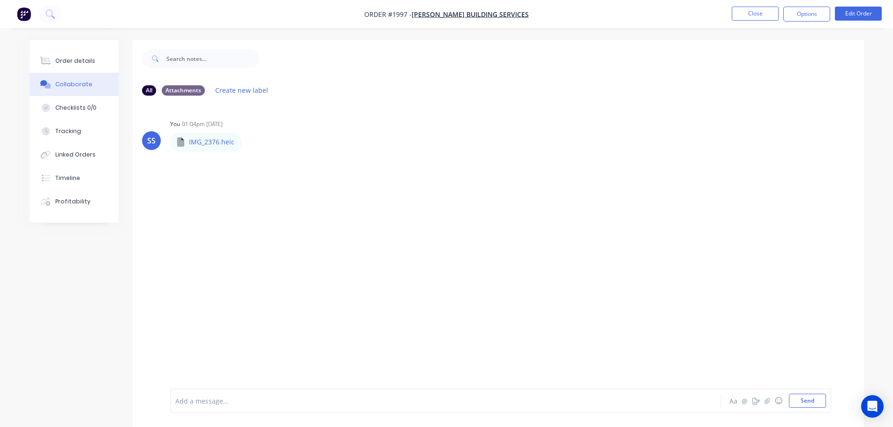
click at [243, 401] on div at bounding box center [419, 401] width 487 height 10
click at [820, 394] on button "Send" at bounding box center [807, 401] width 37 height 14
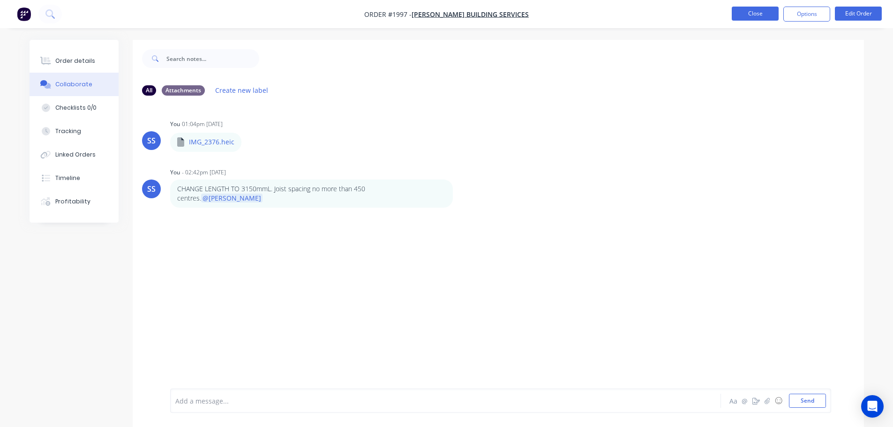
click at [771, 14] on button "Close" at bounding box center [755, 14] width 47 height 14
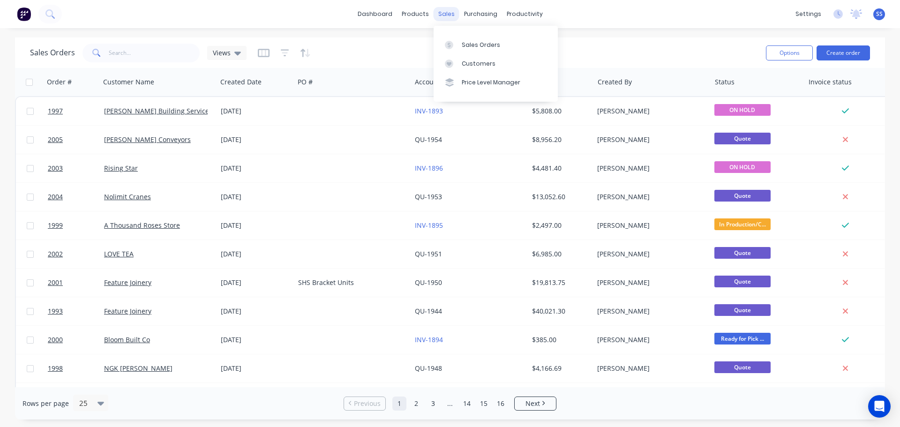
click at [437, 8] on div "sales" at bounding box center [447, 14] width 26 height 14
click at [465, 65] on div "Customers" at bounding box center [479, 64] width 34 height 8
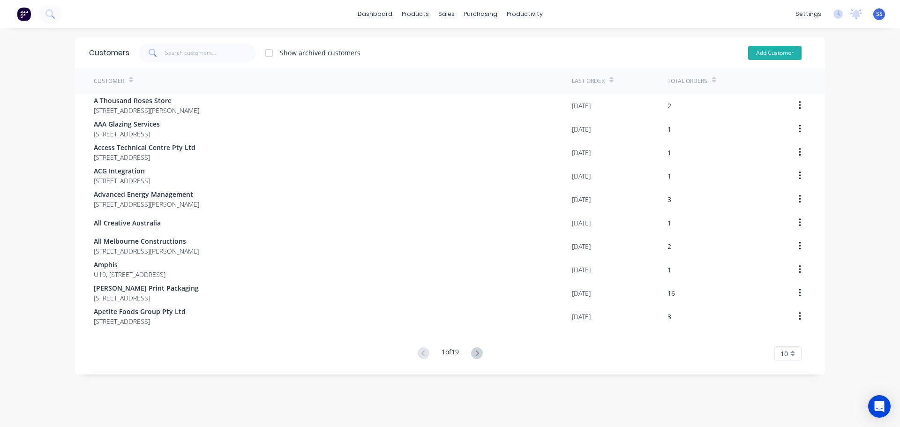
click at [776, 56] on button "Add Customer" at bounding box center [774, 53] width 53 height 14
select select "AU"
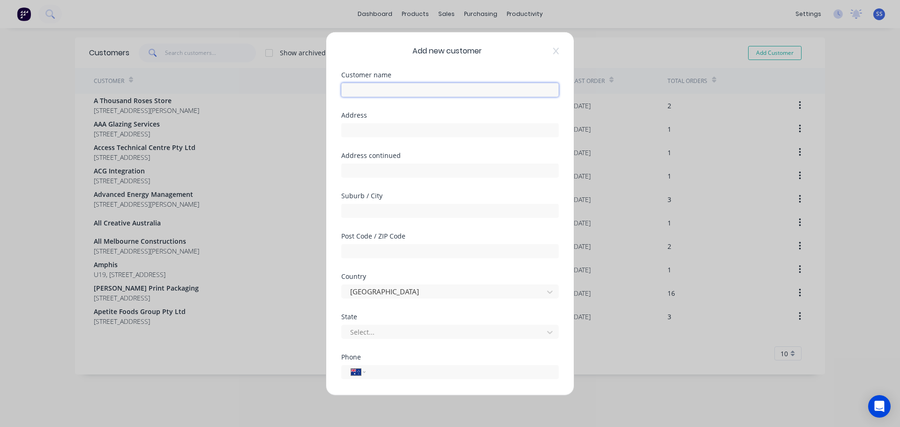
click at [392, 92] on input "text" at bounding box center [449, 89] width 217 height 14
type input "RK Products and Services"
drag, startPoint x: 395, startPoint y: 174, endPoint x: 403, endPoint y: 174, distance: 8.4
click at [395, 174] on input "text" at bounding box center [449, 170] width 217 height 14
click at [374, 217] on input "text" at bounding box center [449, 210] width 217 height 14
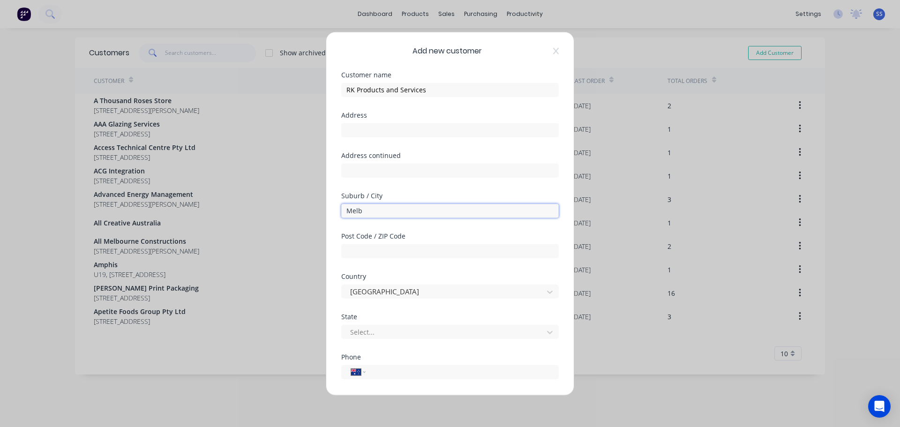
type input "[GEOGRAPHIC_DATA]"
click at [395, 249] on input "text" at bounding box center [449, 251] width 217 height 14
type input "3000"
click at [432, 226] on div "Suburb / City [GEOGRAPHIC_DATA]" at bounding box center [449, 212] width 217 height 40
click at [395, 334] on div at bounding box center [443, 332] width 189 height 12
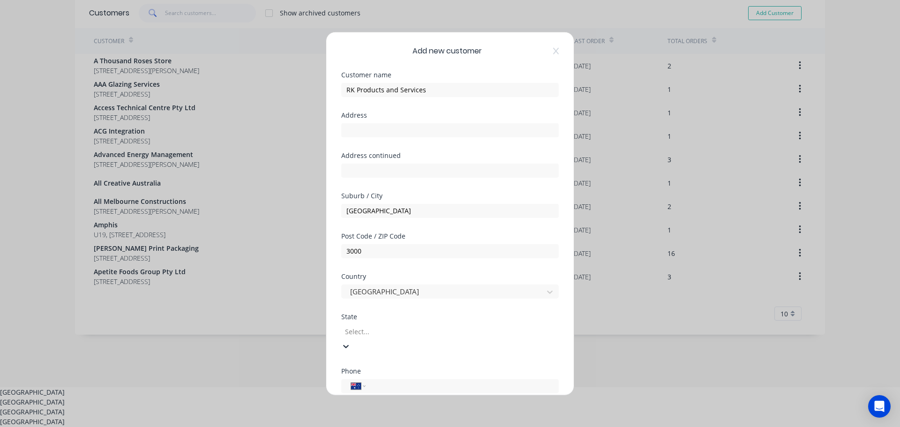
scroll to position [45, 0]
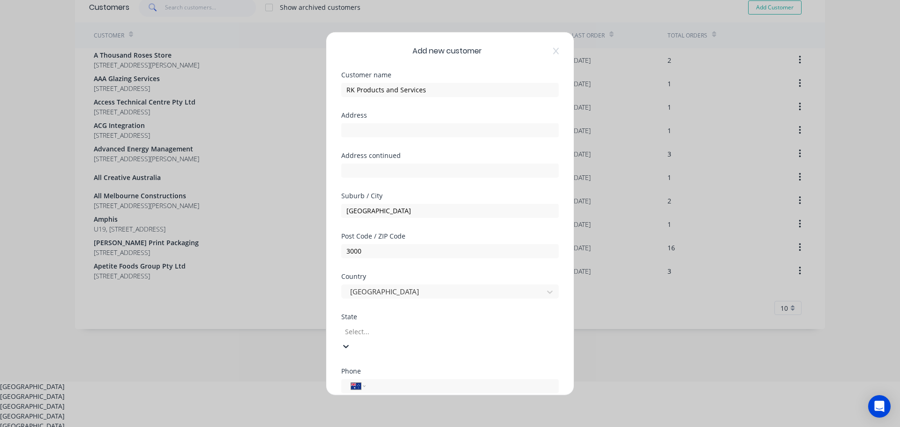
type input "v"
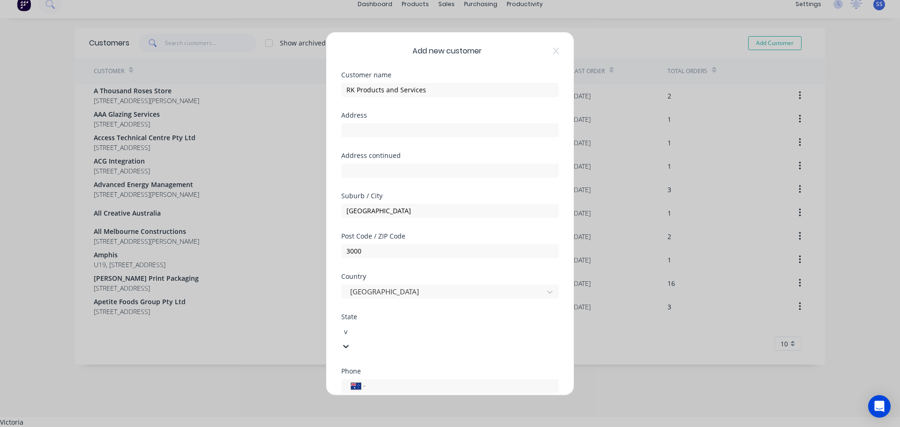
scroll to position [0, 0]
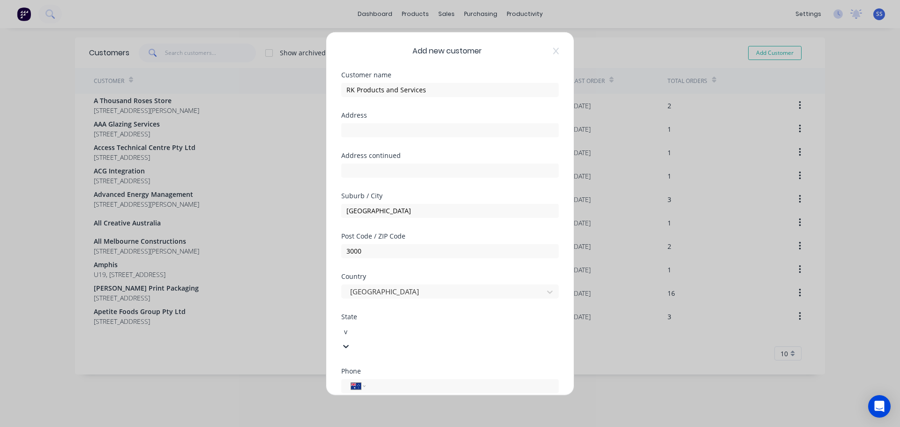
click at [386, 419] on div "Victoria" at bounding box center [450, 432] width 900 height 10
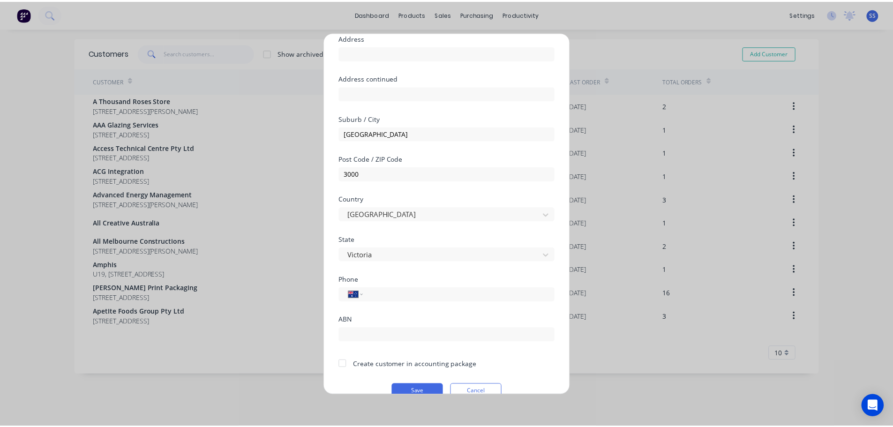
scroll to position [94, 0]
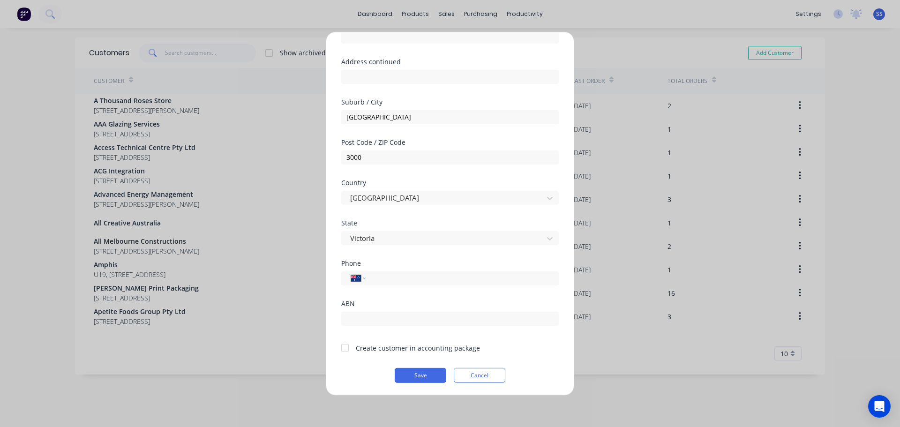
click at [347, 344] on div at bounding box center [345, 347] width 19 height 19
click at [425, 379] on button "Save" at bounding box center [421, 374] width 52 height 15
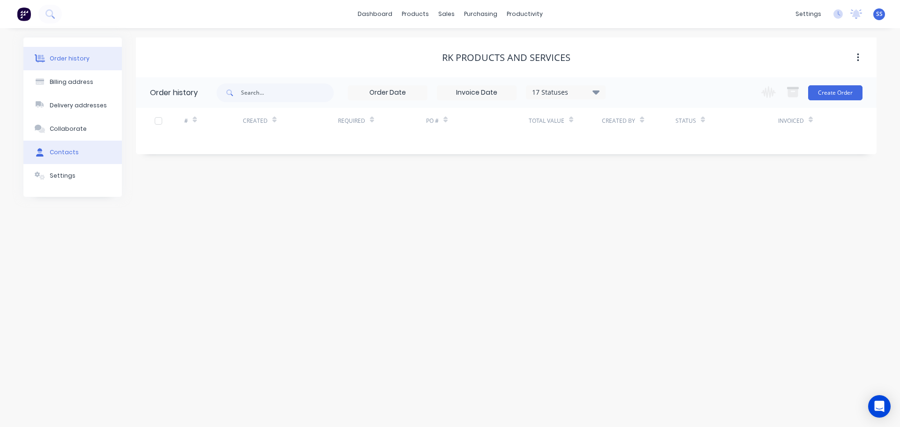
click at [48, 150] on button "Contacts" at bounding box center [72, 152] width 98 height 23
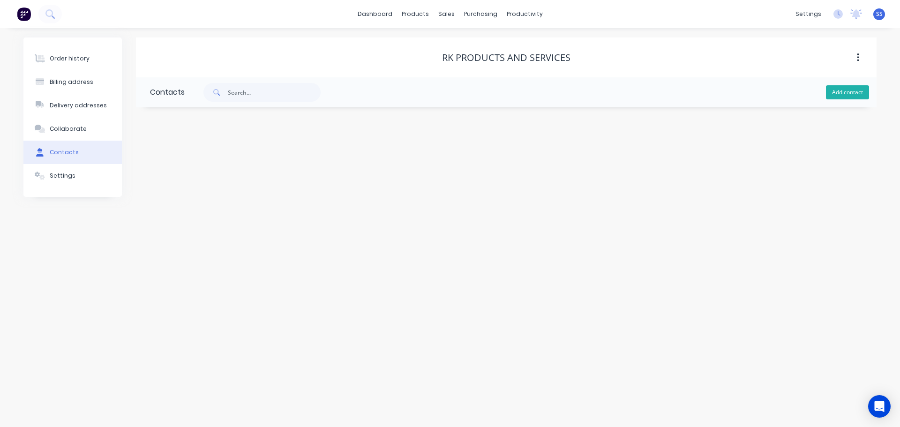
click at [848, 90] on button "Add contact" at bounding box center [847, 92] width 43 height 14
select select "AU"
click at [216, 160] on input "text" at bounding box center [226, 161] width 153 height 14
type input "[PERSON_NAME] R"
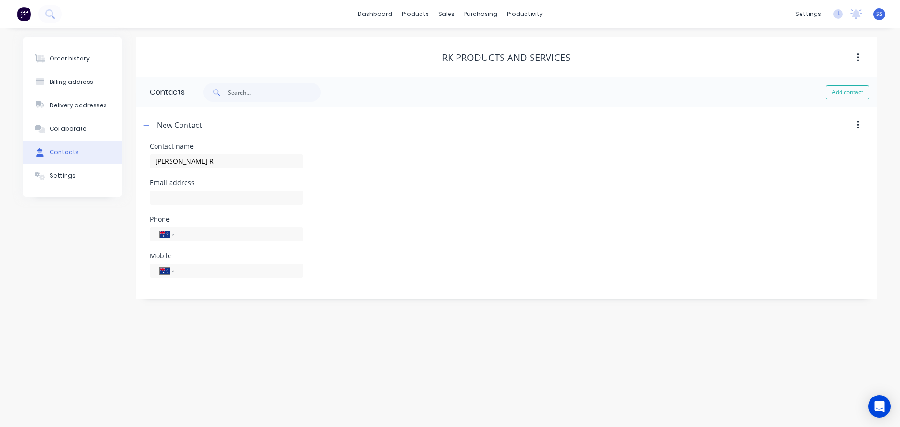
select select "AU"
click at [217, 202] on input "text" at bounding box center [226, 198] width 153 height 14
paste input "[EMAIL_ADDRESS][DOMAIN_NAME]"
type input "[EMAIL_ADDRESS][DOMAIN_NAME]"
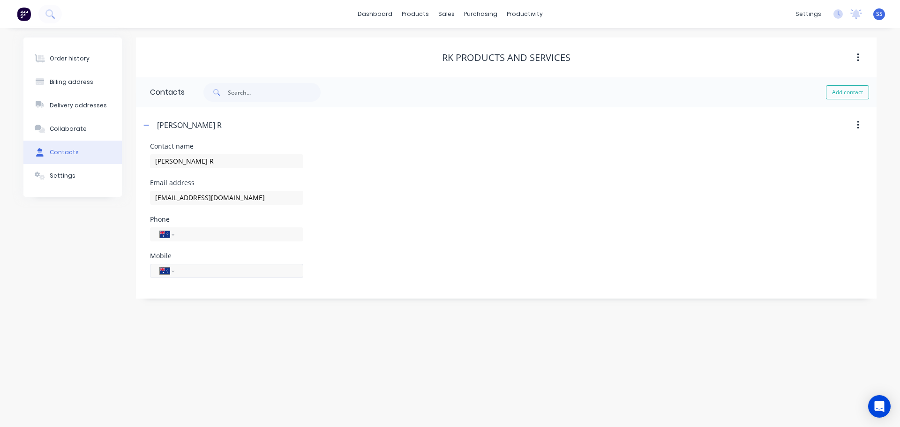
click at [190, 269] on input "tel" at bounding box center [237, 270] width 112 height 11
type input "0402 827 919"
click at [211, 338] on div "Order history Billing address Delivery addresses Collaborate Contacts Settings …" at bounding box center [450, 227] width 900 height 399
click at [111, 81] on button "Billing address" at bounding box center [72, 81] width 98 height 23
select select "AU"
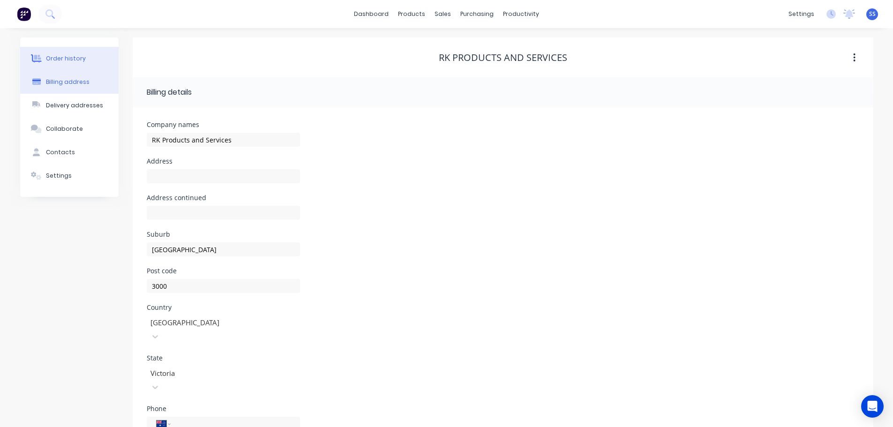
click at [102, 60] on button "Order history" at bounding box center [69, 58] width 98 height 23
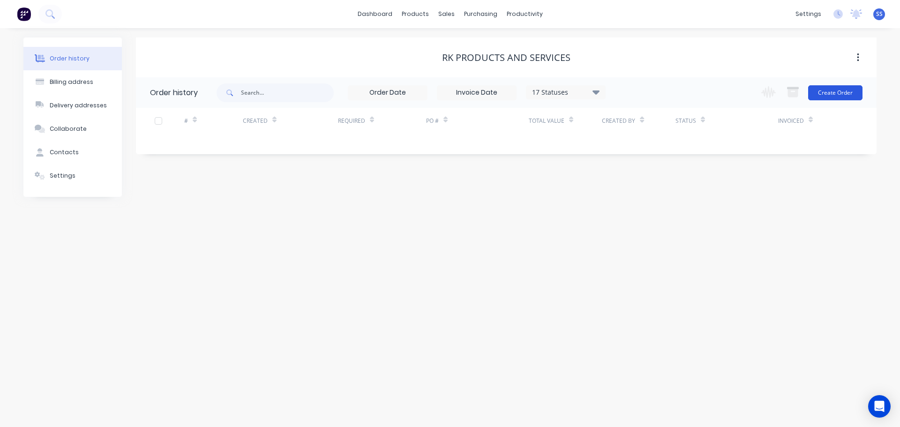
click at [841, 94] on button "Create Order" at bounding box center [835, 92] width 54 height 15
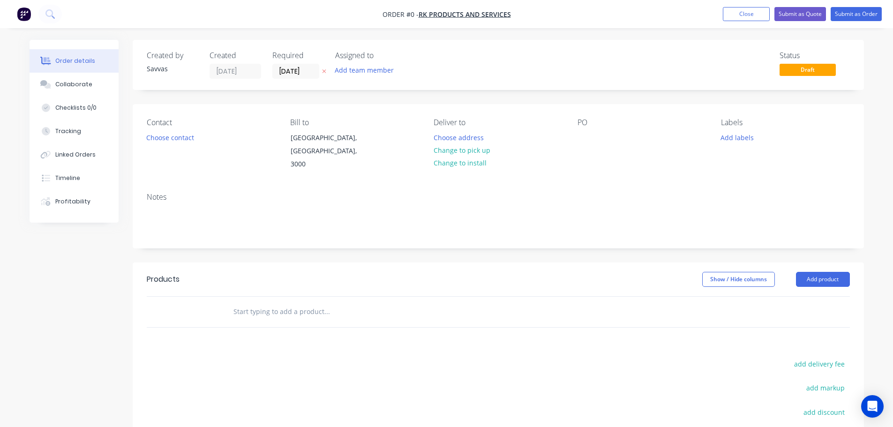
click at [291, 306] on input "text" at bounding box center [326, 311] width 187 height 19
click at [819, 272] on button "Add product" at bounding box center [823, 279] width 54 height 15
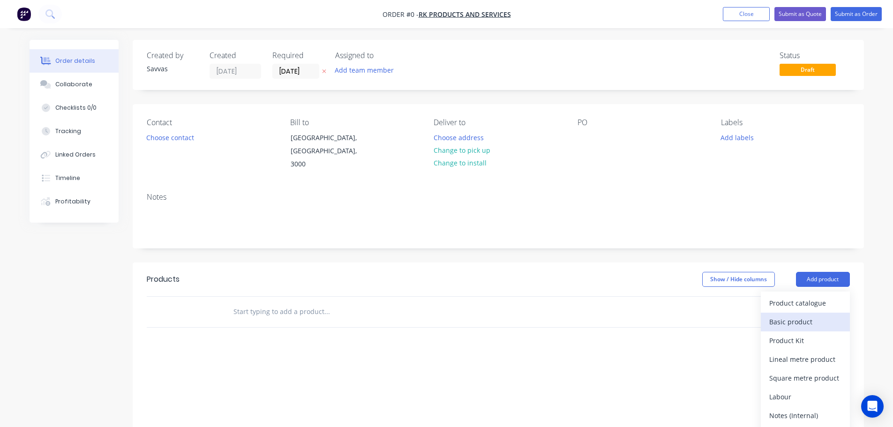
click at [822, 315] on div "Basic product" at bounding box center [805, 322] width 72 height 14
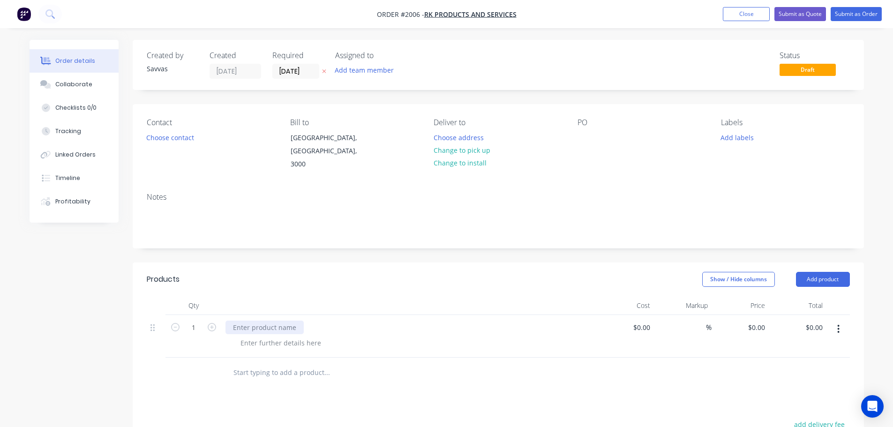
click at [273, 321] on div at bounding box center [264, 328] width 78 height 14
click at [299, 337] on div at bounding box center [281, 343] width 96 height 14
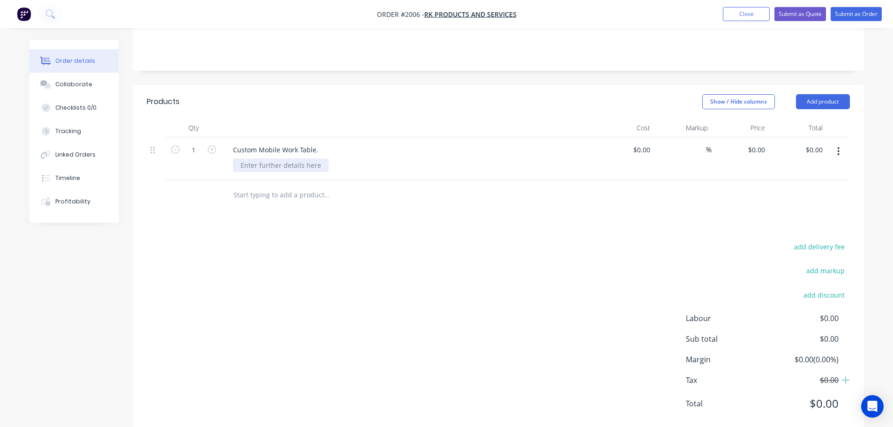
scroll to position [190, 0]
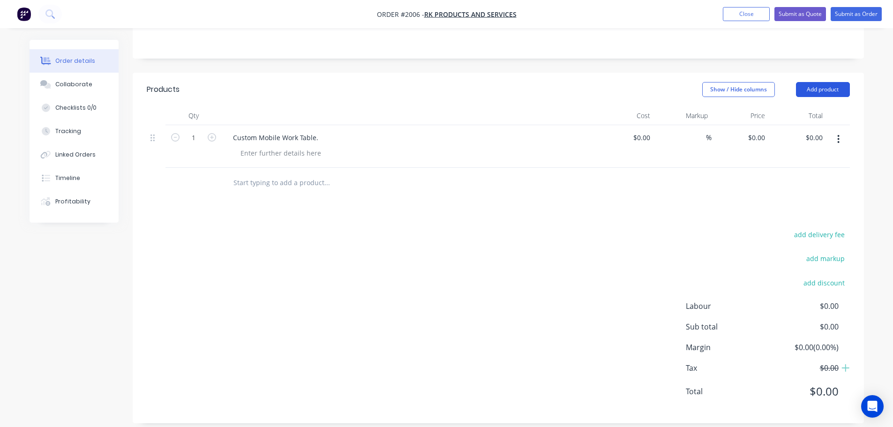
click at [820, 82] on button "Add product" at bounding box center [823, 89] width 54 height 15
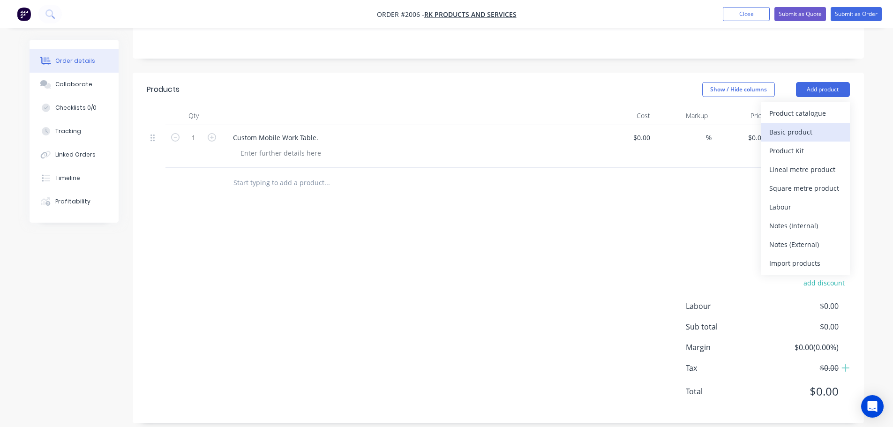
click at [820, 125] on div "Basic product" at bounding box center [805, 132] width 72 height 14
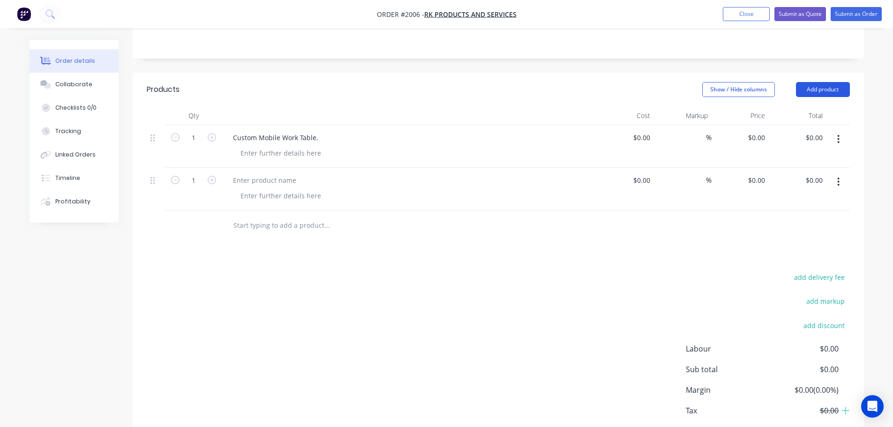
click at [823, 82] on button "Add product" at bounding box center [823, 89] width 54 height 15
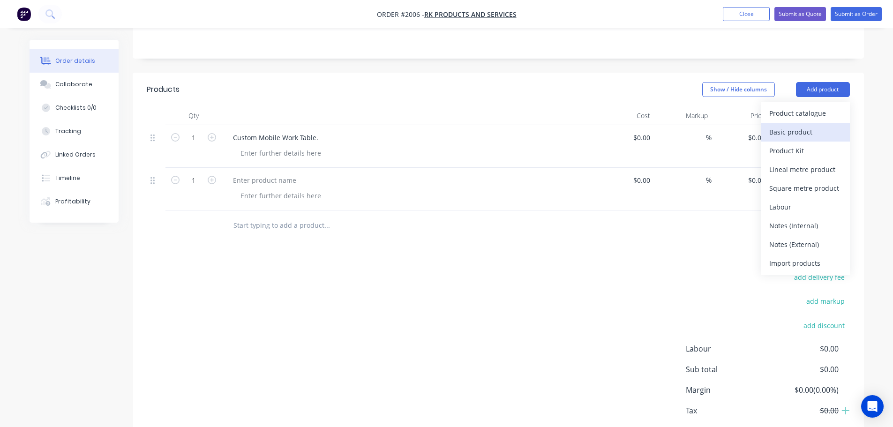
click at [812, 127] on div "Basic product" at bounding box center [805, 132] width 72 height 14
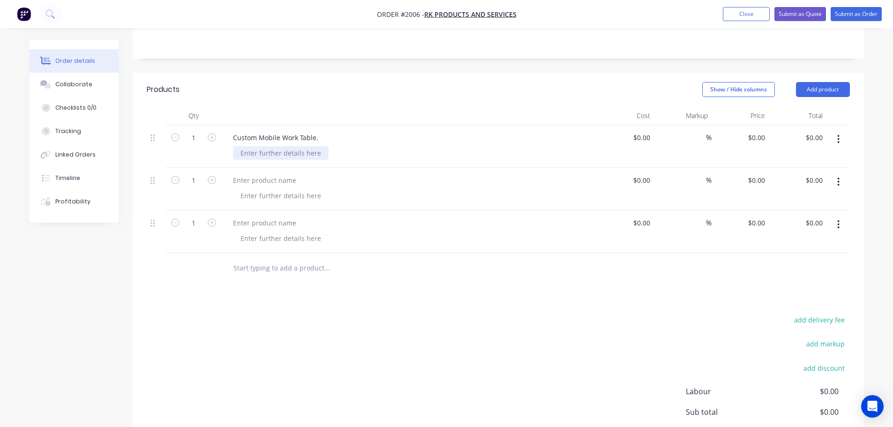
click at [265, 146] on div at bounding box center [281, 153] width 96 height 14
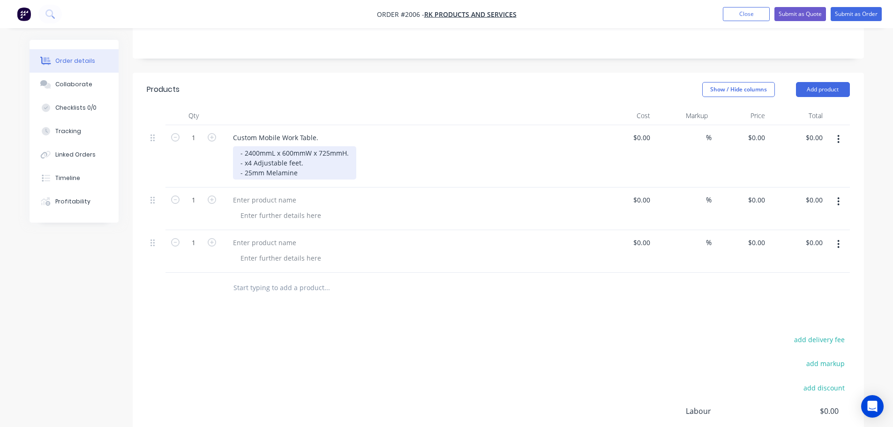
click at [305, 159] on div "- 2400mmL x 600mmW x 725mmH. - x4 Adjustable feet. - 25mm Melamine" at bounding box center [294, 162] width 123 height 33
click at [426, 163] on div "- 2400mmL x 600mmW x 725mmH. - x4 Adjustable feet. - 25mm Whiteboard Melamine B…" at bounding box center [334, 162] width 202 height 33
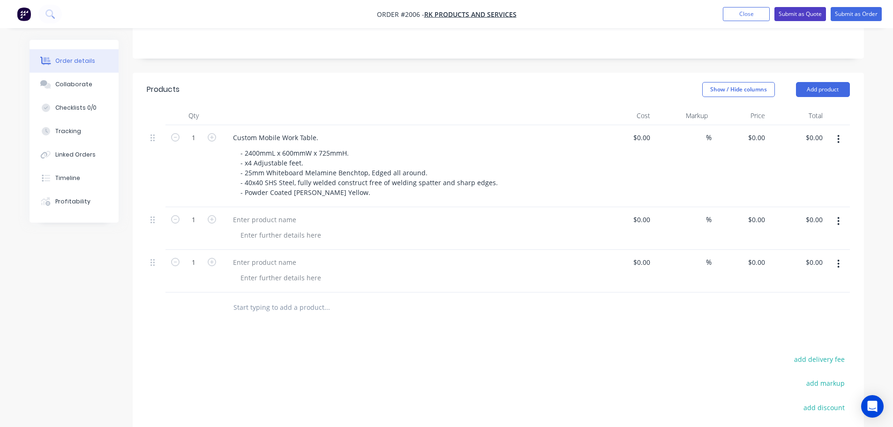
click at [804, 18] on button "Submit as Quote" at bounding box center [800, 14] width 52 height 14
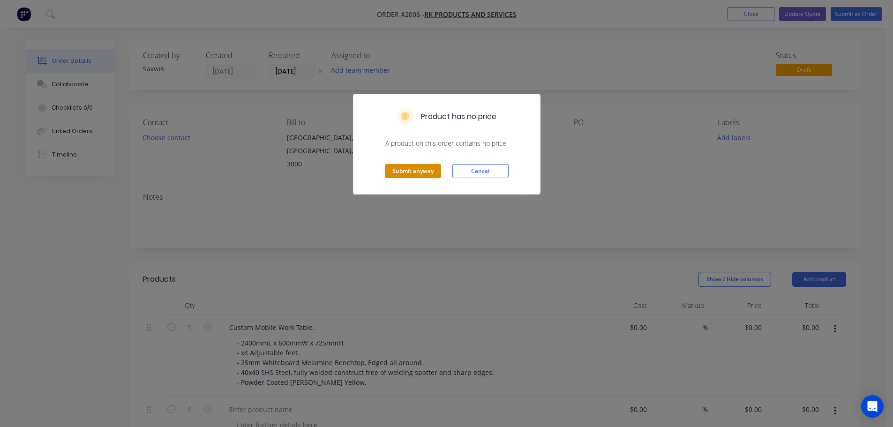
click at [432, 174] on button "Submit anyway" at bounding box center [413, 171] width 56 height 14
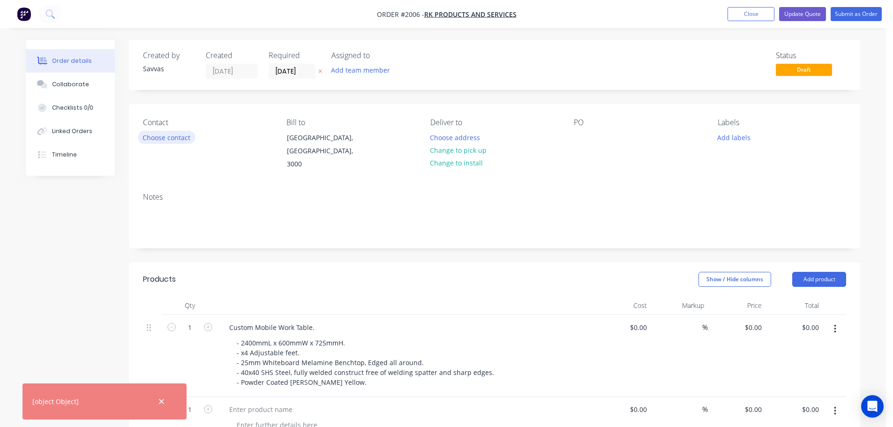
click at [157, 136] on button "Choose contact" at bounding box center [167, 137] width 58 height 13
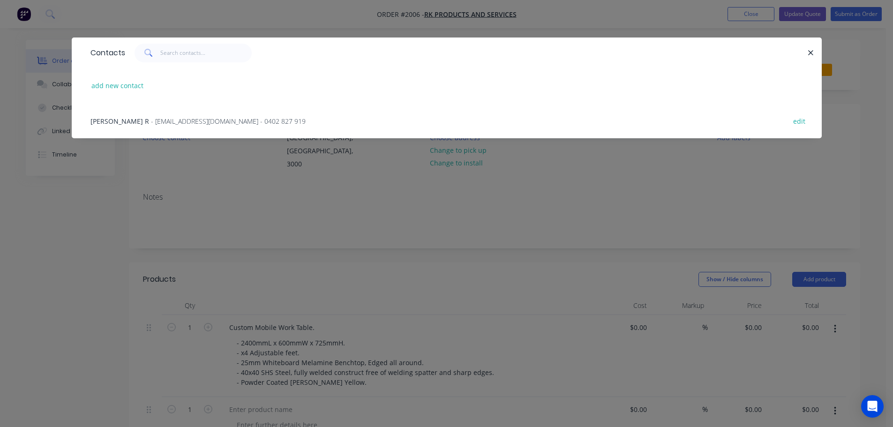
click at [175, 137] on div "[PERSON_NAME] R - [EMAIL_ADDRESS][DOMAIN_NAME] - 0402 827 919 edit" at bounding box center [447, 120] width 722 height 35
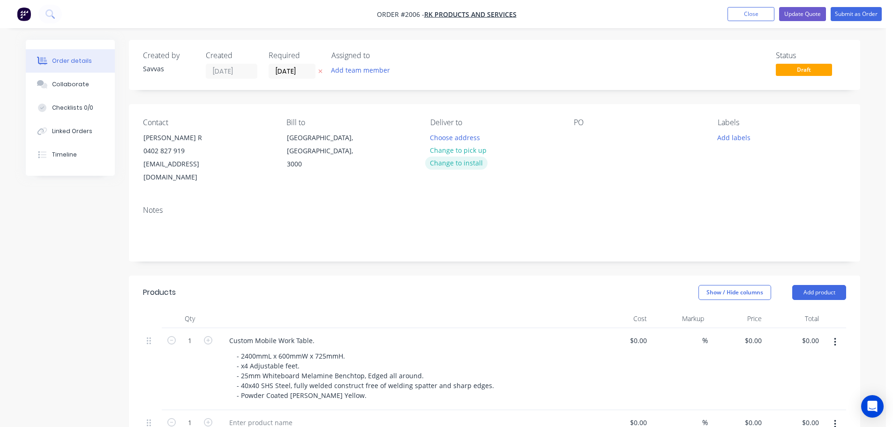
click at [442, 159] on button "Change to install" at bounding box center [456, 163] width 63 height 13
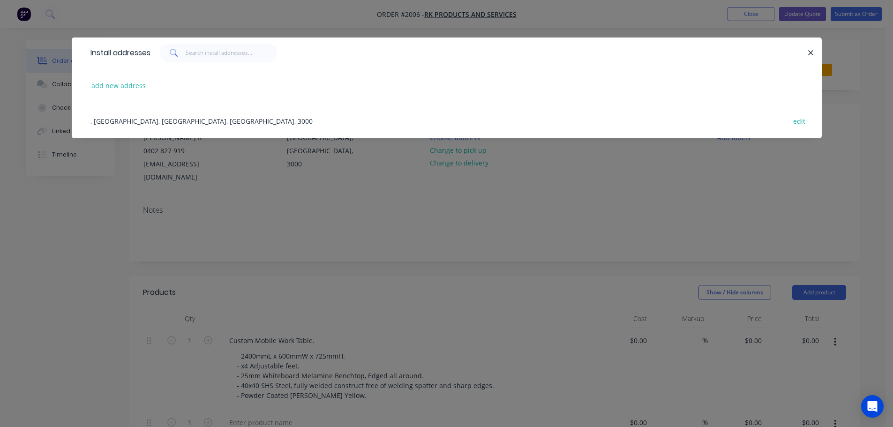
click at [817, 53] on div "Install addresses" at bounding box center [447, 52] width 750 height 30
click at [809, 52] on icon "button" at bounding box center [811, 53] width 6 height 8
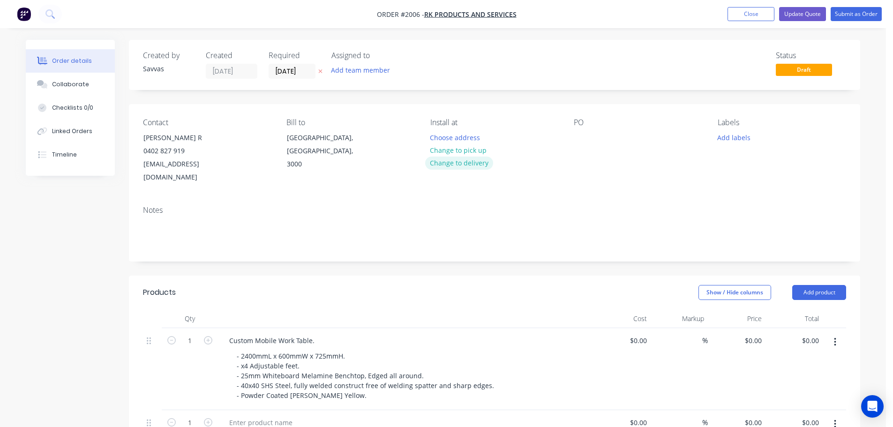
click at [483, 169] on button "Change to delivery" at bounding box center [459, 163] width 68 height 13
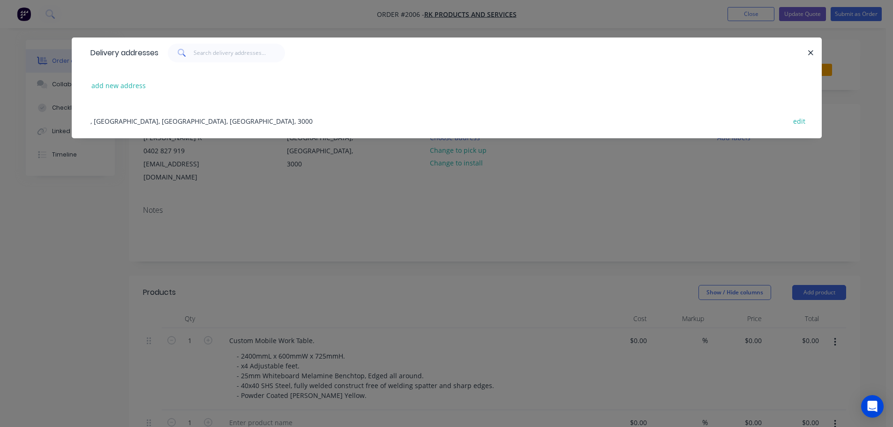
click at [284, 123] on div ", [GEOGRAPHIC_DATA], [GEOGRAPHIC_DATA], [GEOGRAPHIC_DATA], 3000 edit" at bounding box center [447, 120] width 722 height 35
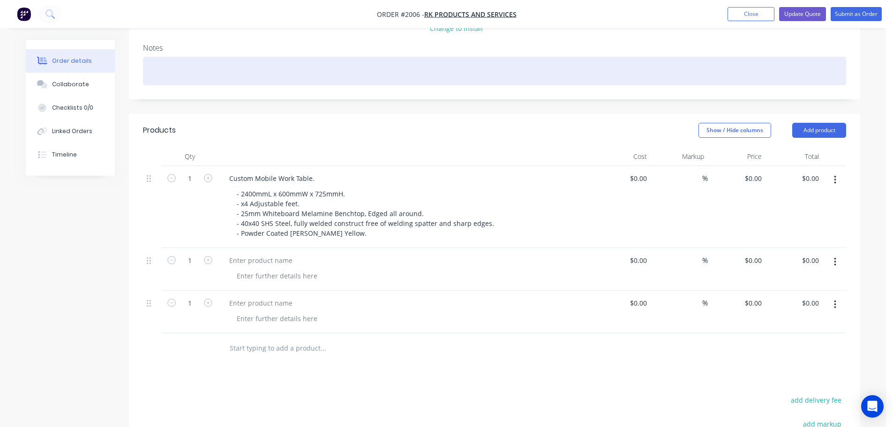
scroll to position [234, 0]
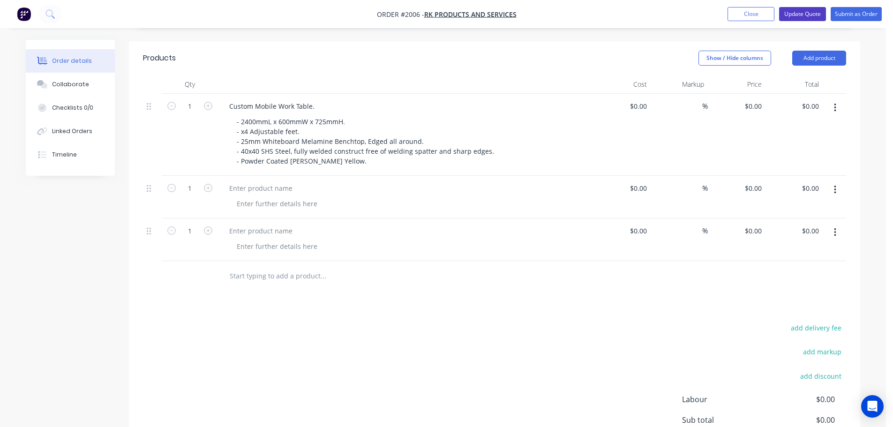
click at [792, 17] on button "Update Quote" at bounding box center [802, 14] width 47 height 14
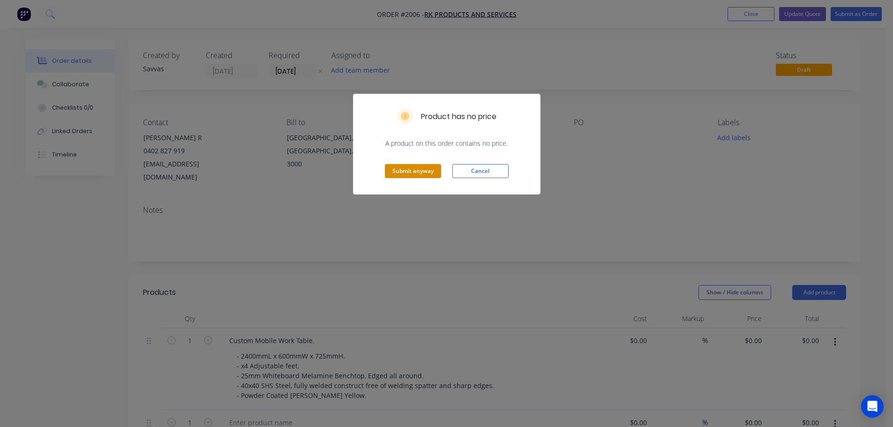
click at [404, 176] on button "Submit anyway" at bounding box center [413, 171] width 56 height 14
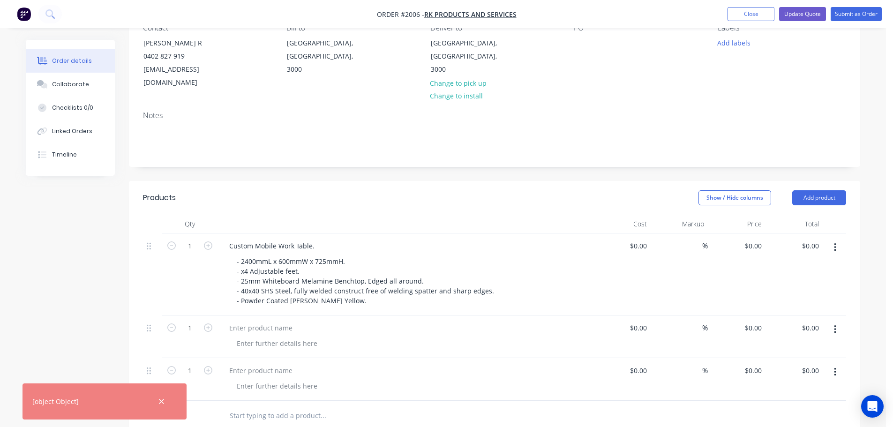
scroll to position [187, 0]
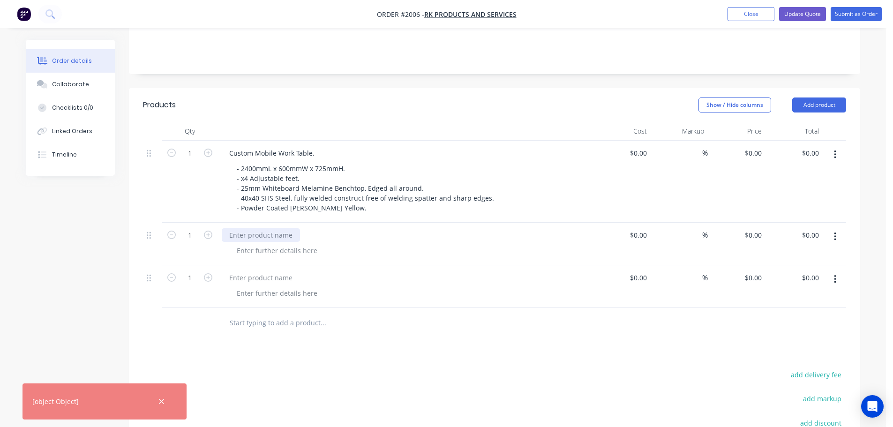
click at [284, 228] on div at bounding box center [261, 235] width 78 height 14
click at [270, 271] on div at bounding box center [261, 278] width 78 height 14
click at [300, 271] on div at bounding box center [405, 278] width 367 height 14
click at [292, 271] on div at bounding box center [261, 278] width 78 height 14
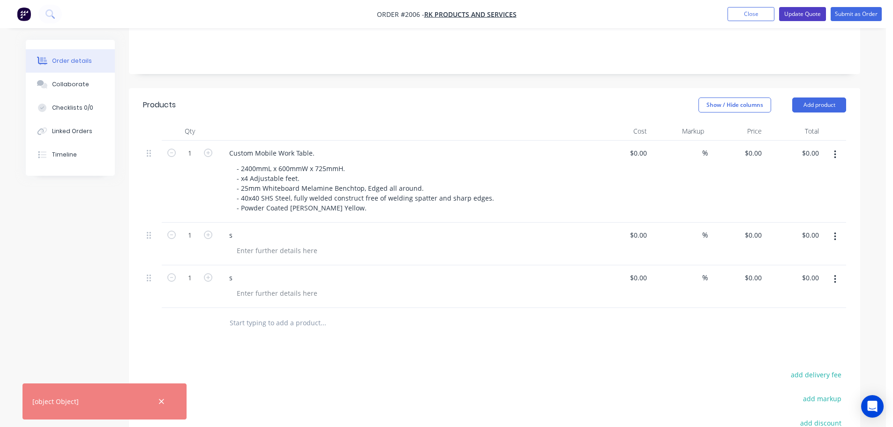
click at [806, 19] on button "Update Quote" at bounding box center [802, 14] width 47 height 14
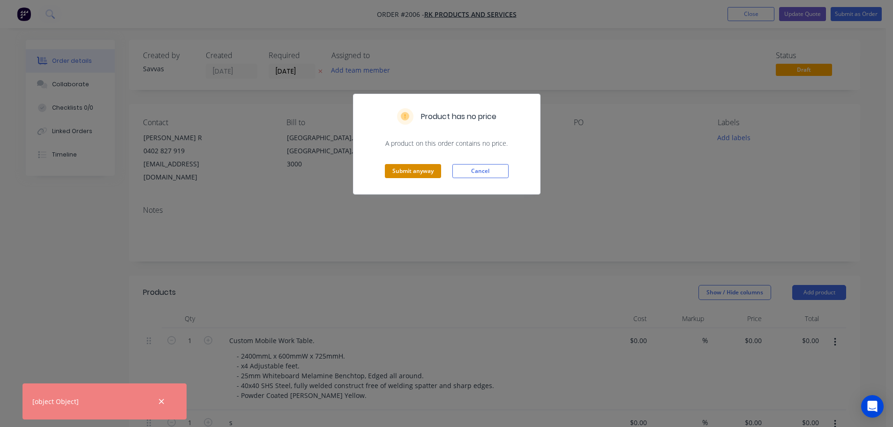
click at [419, 166] on button "Submit anyway" at bounding box center [413, 171] width 56 height 14
